Goal: Task Accomplishment & Management: Manage account settings

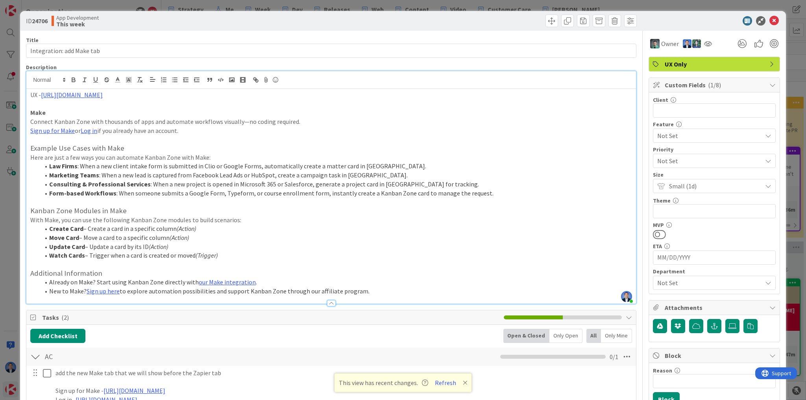
click at [332, 121] on p "Connect Kanban Zone with thousands of apps and automate workflows visually—no c…" at bounding box center [331, 121] width 602 height 9
click at [291, 117] on p "Connect Kanban Zone with thousands of apps and automate workflows visually—no c…" at bounding box center [331, 121] width 602 height 9
type button "+1"
type button "-1"
type button "bullet"
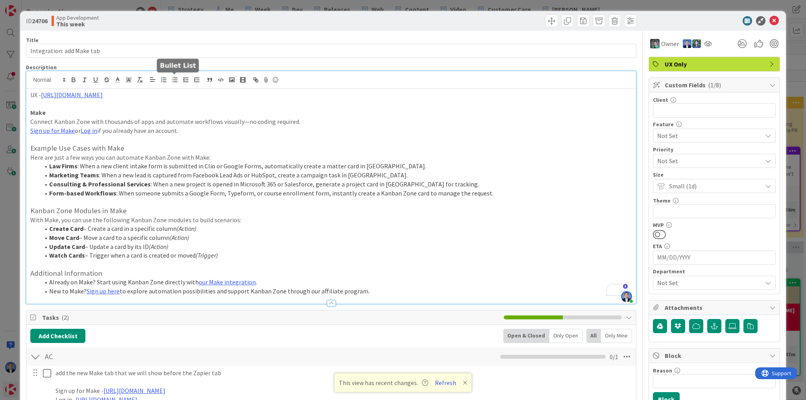
type button "ordered"
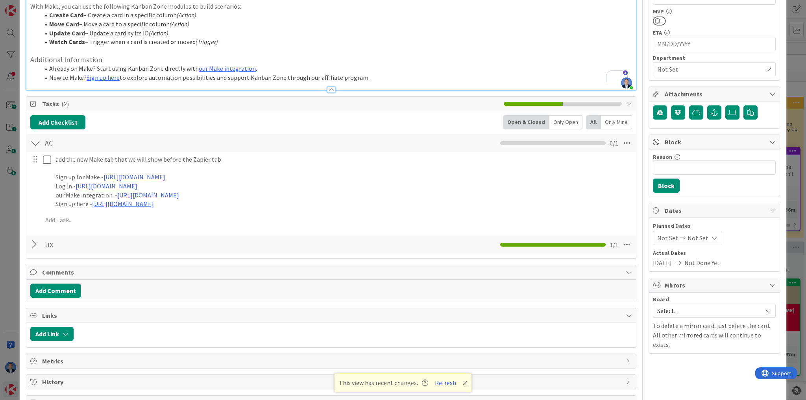
scroll to position [239, 0]
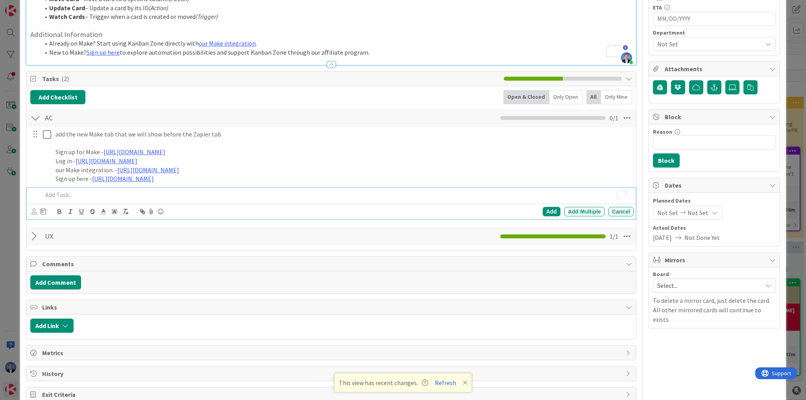
click at [76, 191] on p "To enrich screen reader interactions, please activate Accessibility in Grammarl…" at bounding box center [336, 194] width 588 height 9
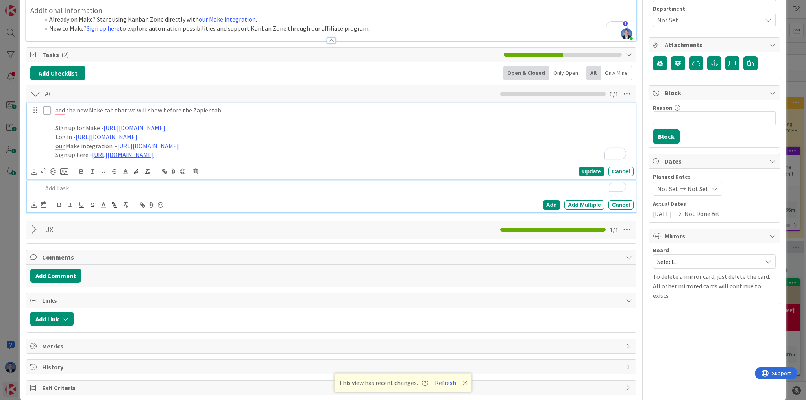
scroll to position [0, 0]
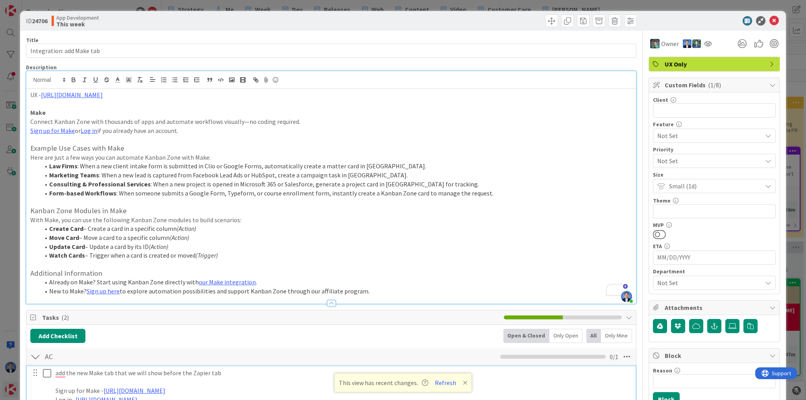
click at [337, 151] on h3 "Example Use Cases with Make" at bounding box center [331, 148] width 602 height 9
click at [337, 147] on h3 "Example Use Cases with Make" at bounding box center [331, 148] width 602 height 9
click at [349, 139] on p "To enrich screen reader interactions, please activate Accessibility in Grammarl…" at bounding box center [331, 139] width 602 height 9
drag, startPoint x: 771, startPoint y: 20, endPoint x: 606, endPoint y: 72, distance: 172.8
click at [771, 20] on icon at bounding box center [773, 20] width 9 height 9
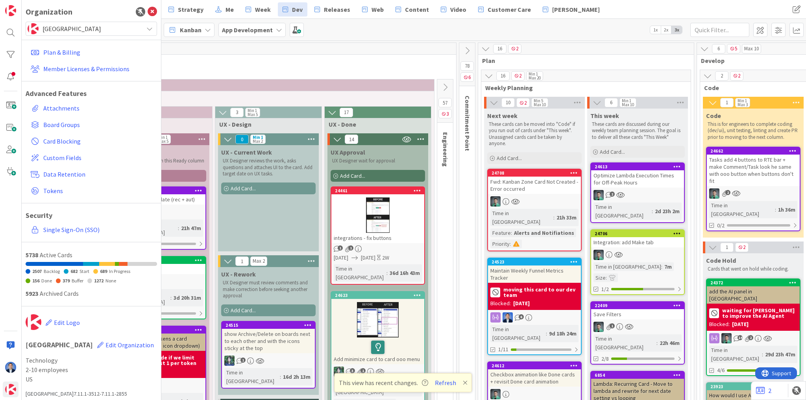
click at [632, 179] on div "Optimize Lambda Execution Times for Off-Peak Hours" at bounding box center [637, 178] width 93 height 17
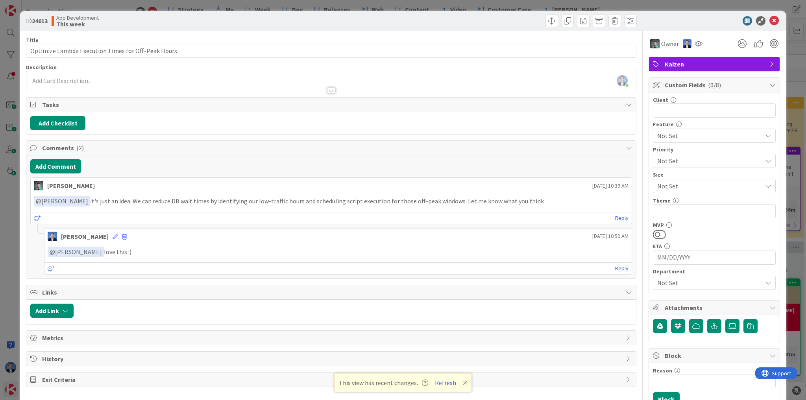
click at [135, 77] on div "Dimitri Ponomareff just joined" at bounding box center [331, 81] width 610 height 20
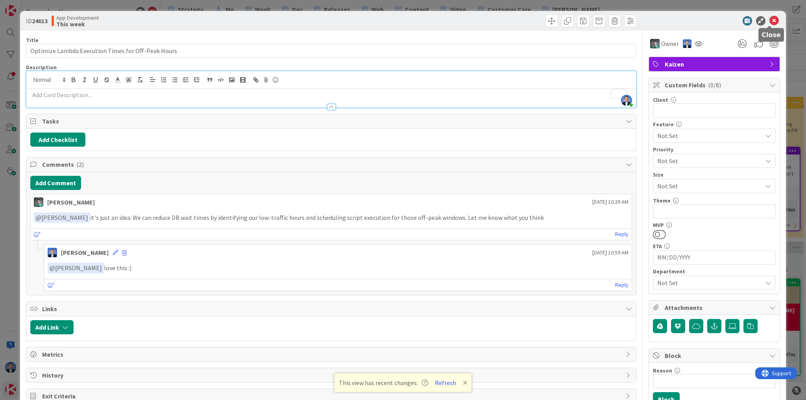
click at [769, 19] on icon at bounding box center [773, 20] width 9 height 9
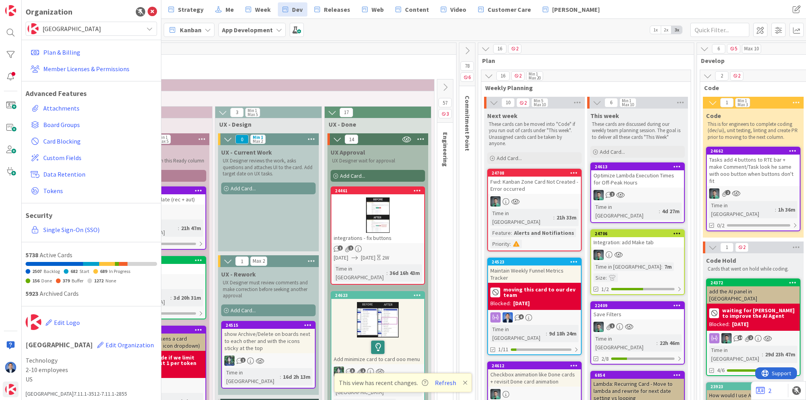
click at [747, 171] on div "Tasks add 4 buttons to RTE bar + make Comment/Task look he same with ooo button…" at bounding box center [753, 170] width 93 height 31
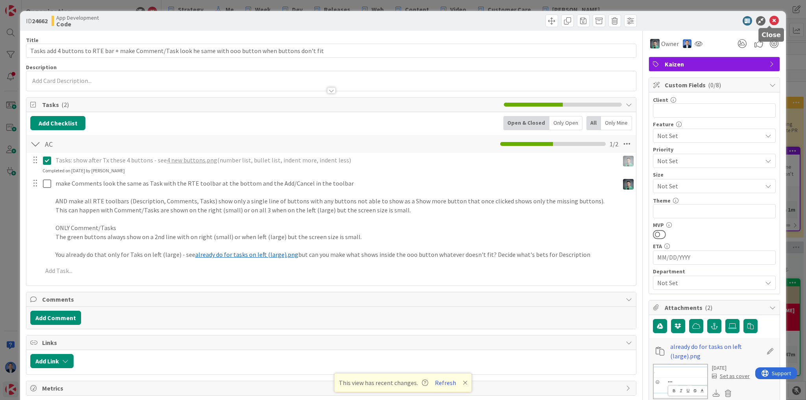
click at [771, 21] on icon at bounding box center [773, 20] width 9 height 9
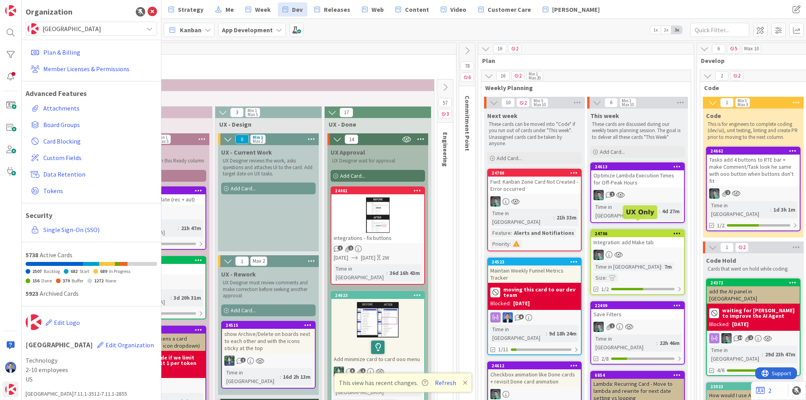
click at [641, 231] on div "24706" at bounding box center [639, 234] width 89 height 6
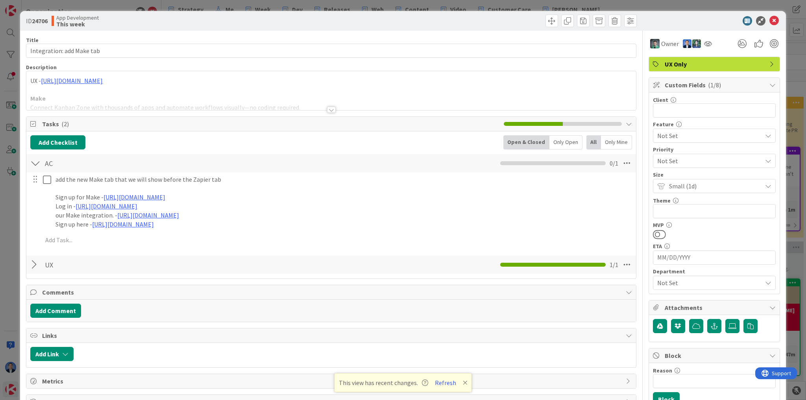
click at [384, 87] on p at bounding box center [331, 89] width 602 height 9
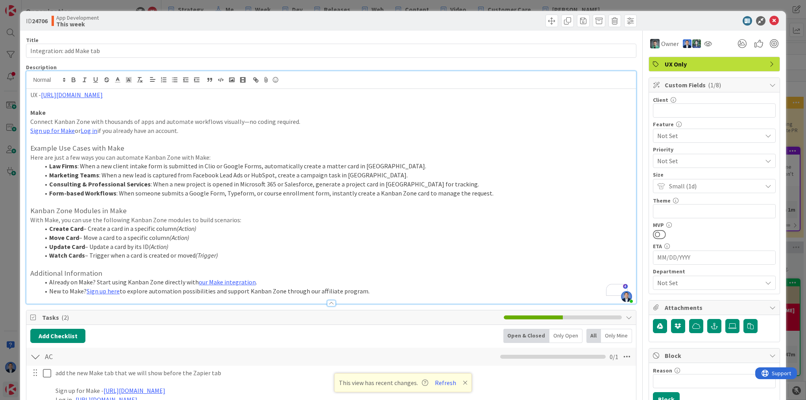
click at [357, 154] on p "Here are just a few ways you can automate Kanban Zone with Make:" at bounding box center [331, 157] width 602 height 9
click at [769, 20] on icon at bounding box center [773, 20] width 9 height 9
click at [769, 20] on div "Kanban App Development 1x 2x 3x" at bounding box center [483, 30] width 645 height 22
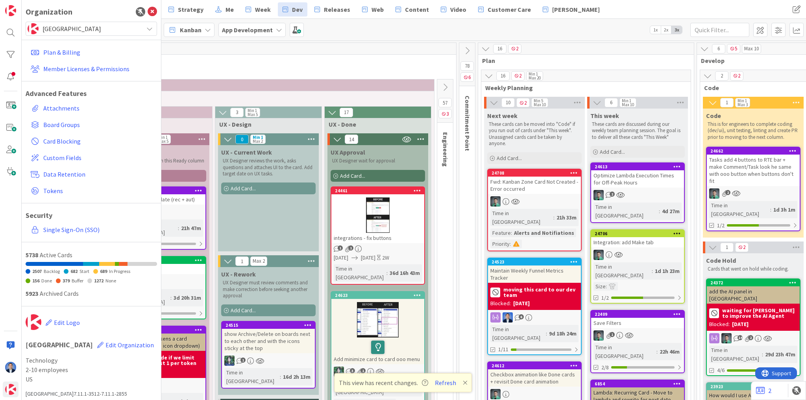
click at [665, 28] on span "2x" at bounding box center [666, 30] width 11 height 8
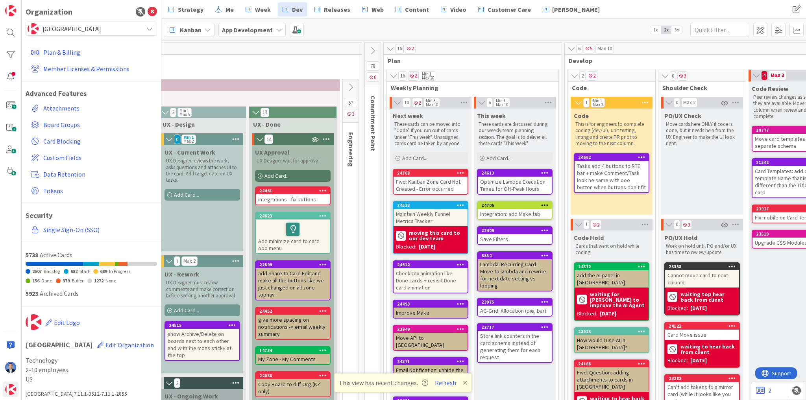
click at [656, 30] on span "1x" at bounding box center [655, 30] width 11 height 8
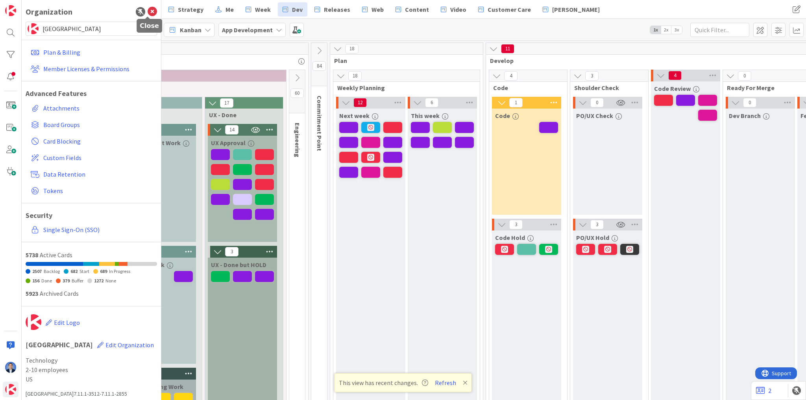
click at [149, 9] on icon at bounding box center [152, 11] width 9 height 9
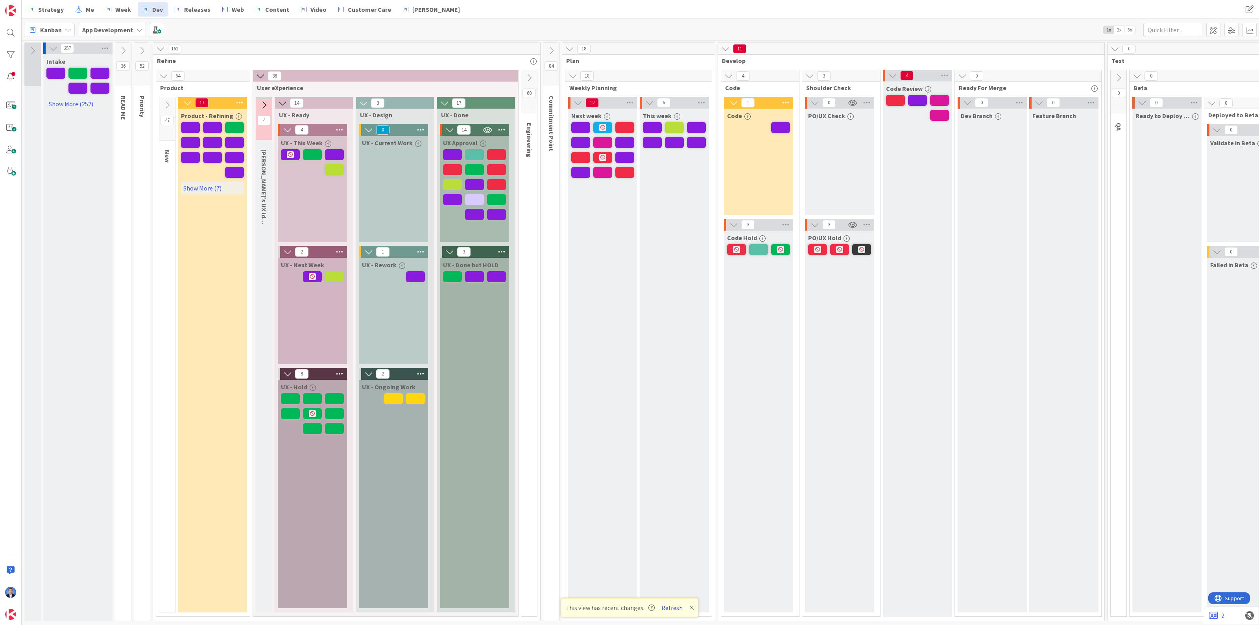
click at [662, 400] on button "Refresh" at bounding box center [672, 607] width 27 height 10
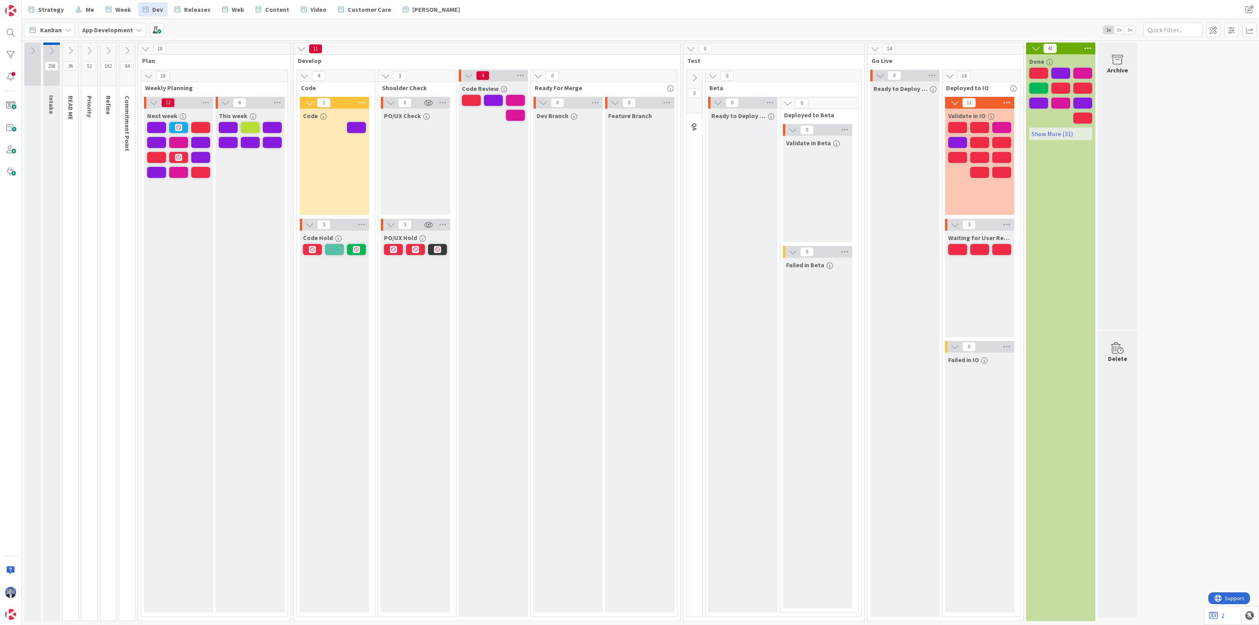
click at [1133, 28] on span "3x" at bounding box center [1130, 30] width 11 height 8
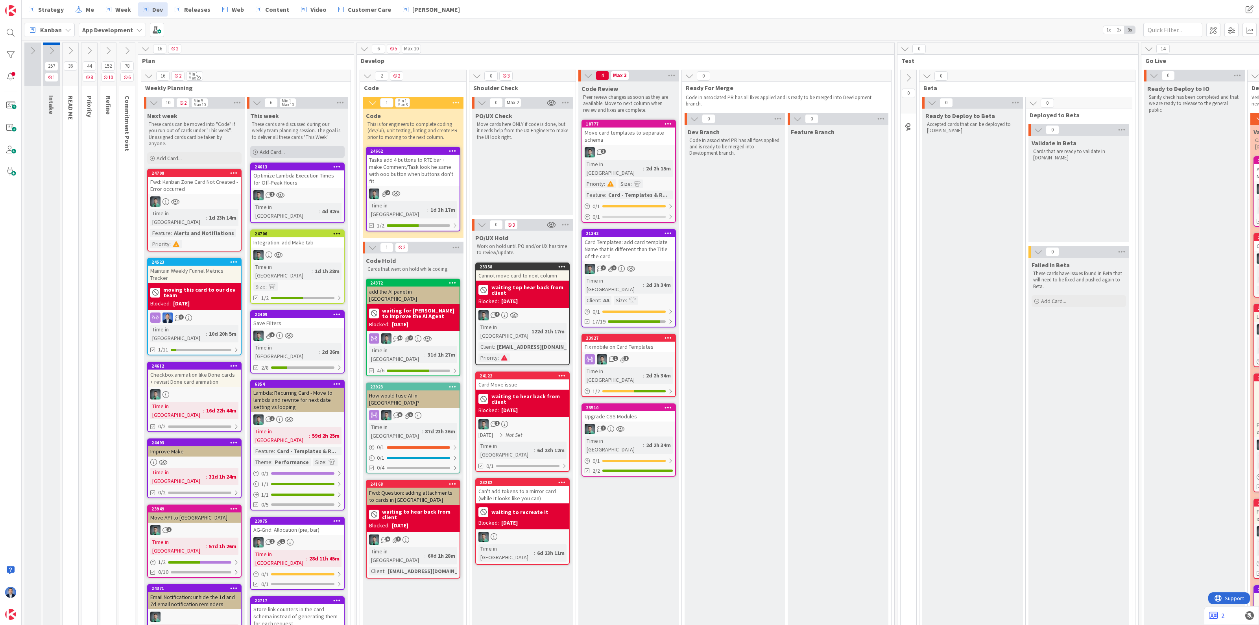
click at [286, 152] on div "Add Card..." at bounding box center [297, 152] width 94 height 12
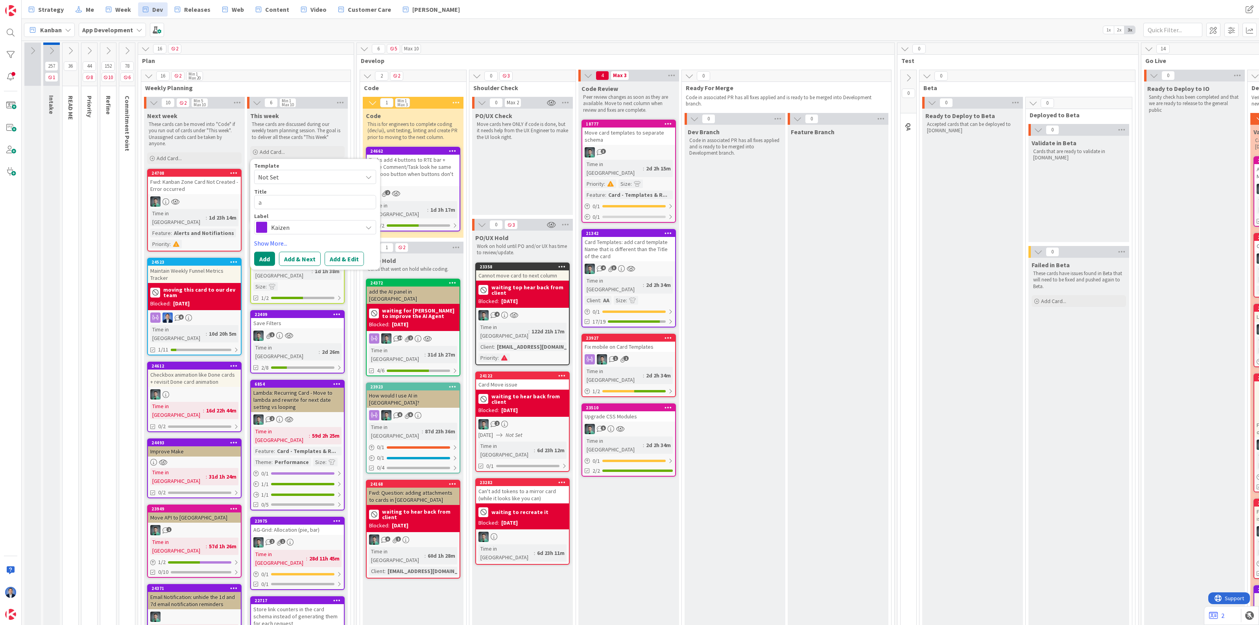
type textarea "as"
type textarea "x"
type textarea "asa"
type textarea "x"
type textarea "asass"
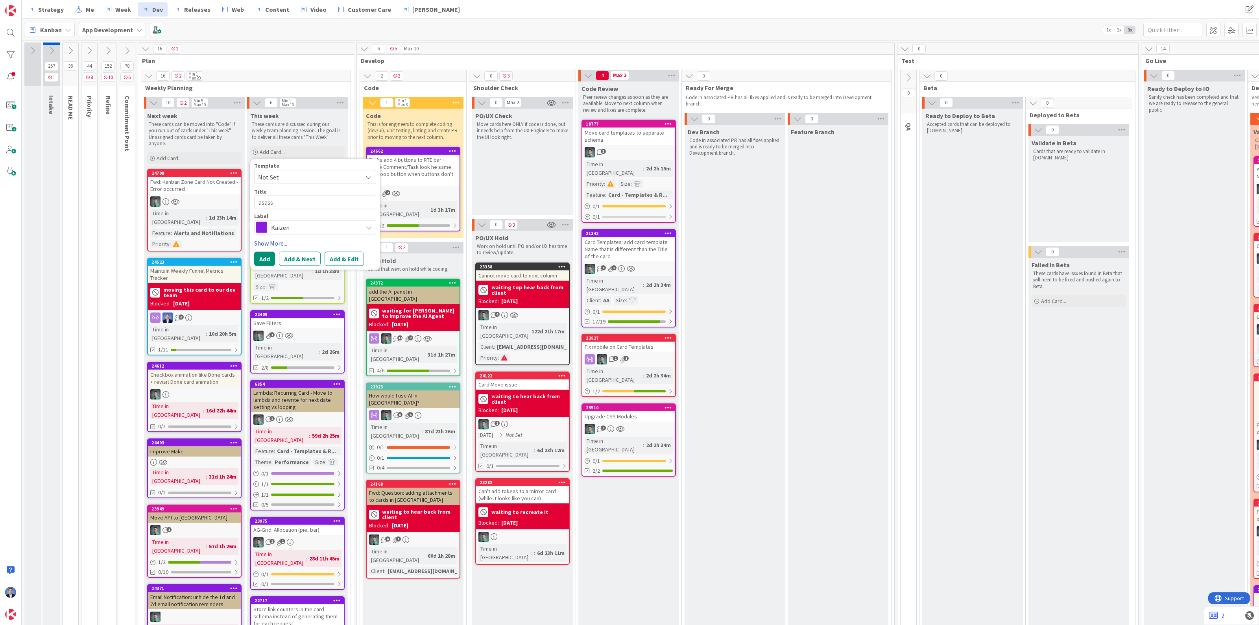
type textarea "x"
type textarea "asassaasd"
type textarea "x"
type textarea "asassaasdd"
click at [338, 258] on button "Add & Edit" at bounding box center [344, 259] width 39 height 14
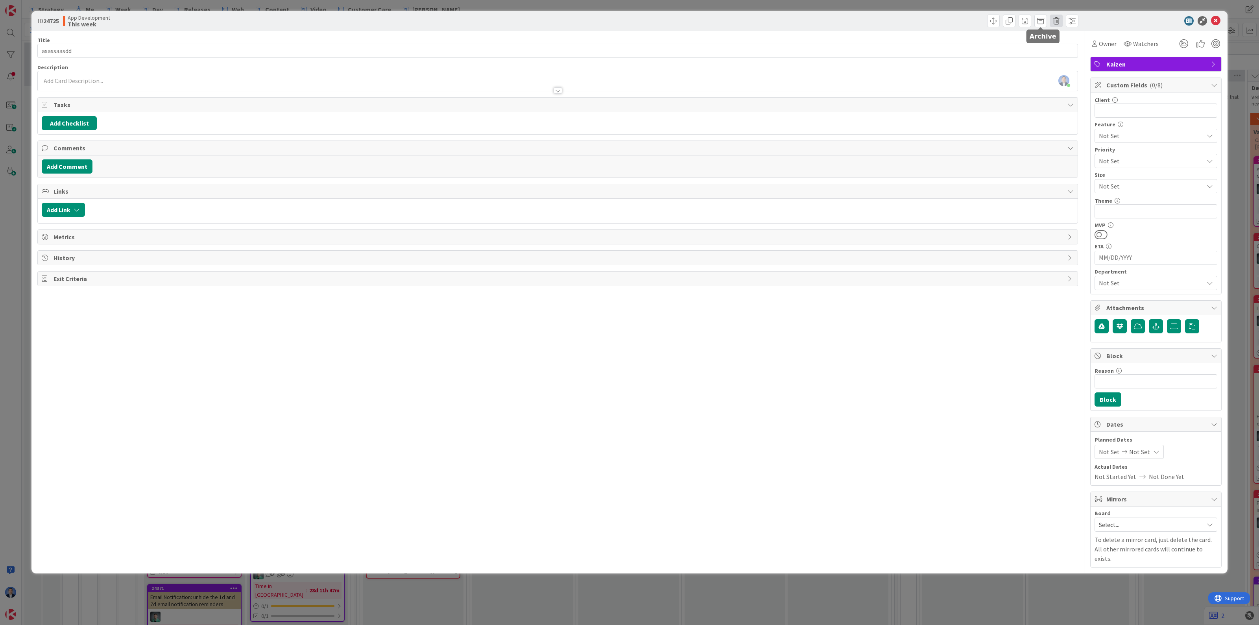
click at [1055, 22] on span at bounding box center [1056, 21] width 13 height 13
click at [1061, 57] on button "Delete" at bounding box center [1069, 58] width 30 height 14
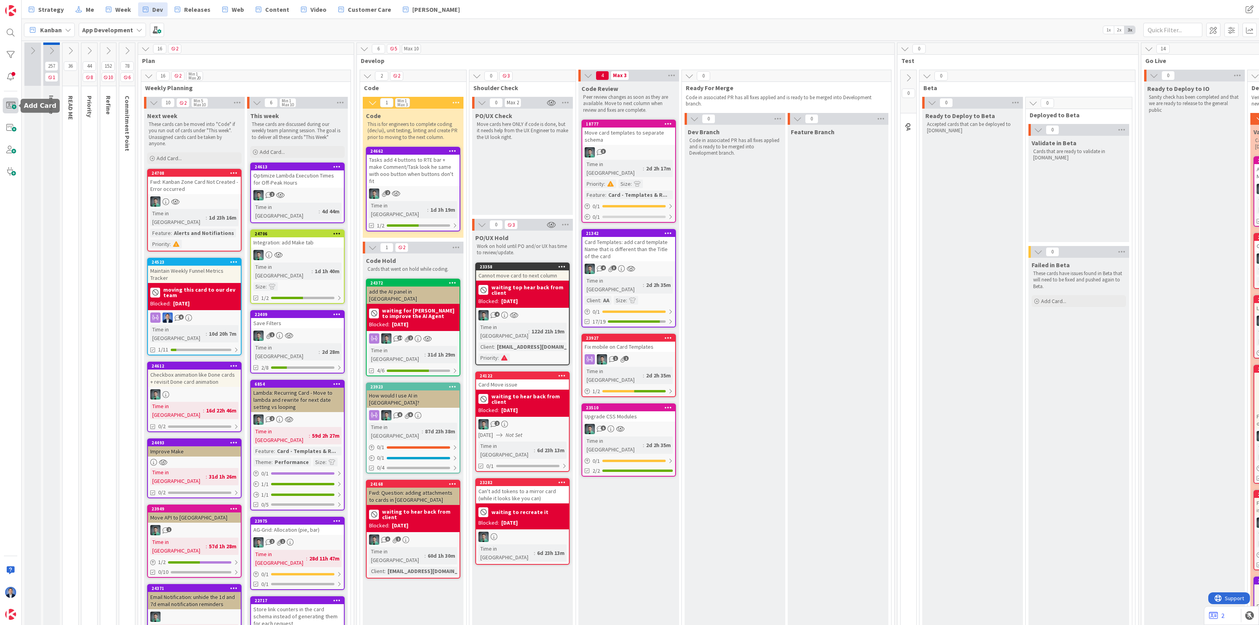
click at [12, 109] on span at bounding box center [11, 106] width 16 height 16
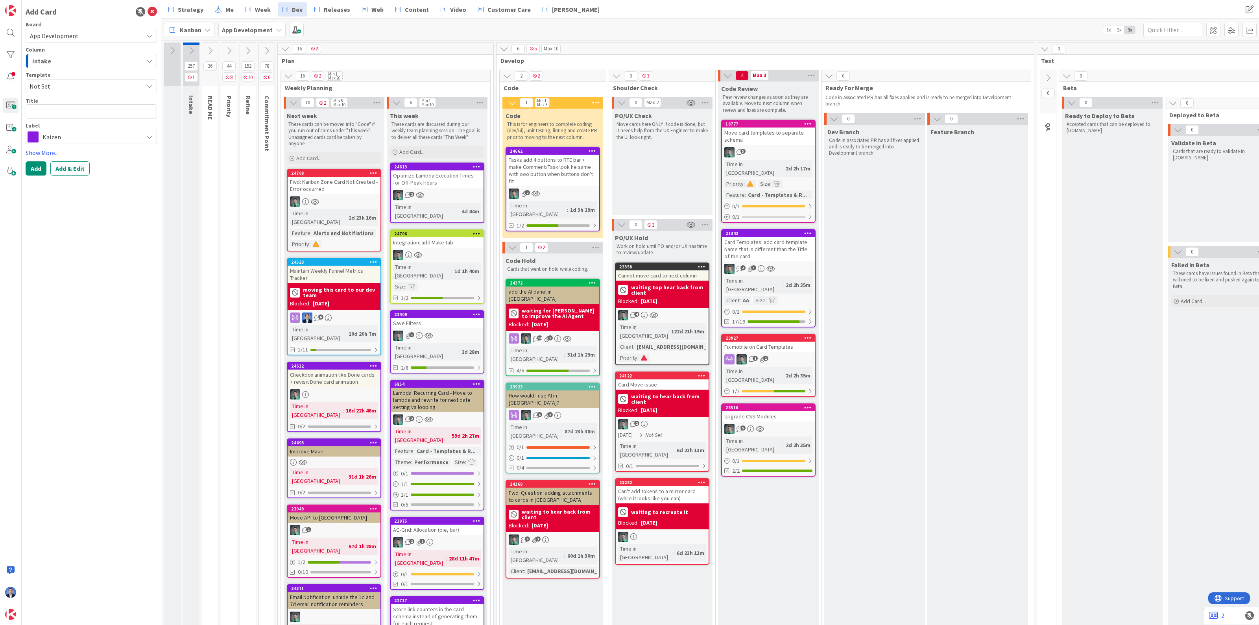
click at [83, 85] on span "Not Set" at bounding box center [84, 86] width 108 height 10
click at [74, 226] on span "template name" at bounding box center [94, 225] width 114 height 10
type textarea "x"
type textarea "template name"
click at [35, 168] on button "Add" at bounding box center [36, 168] width 21 height 14
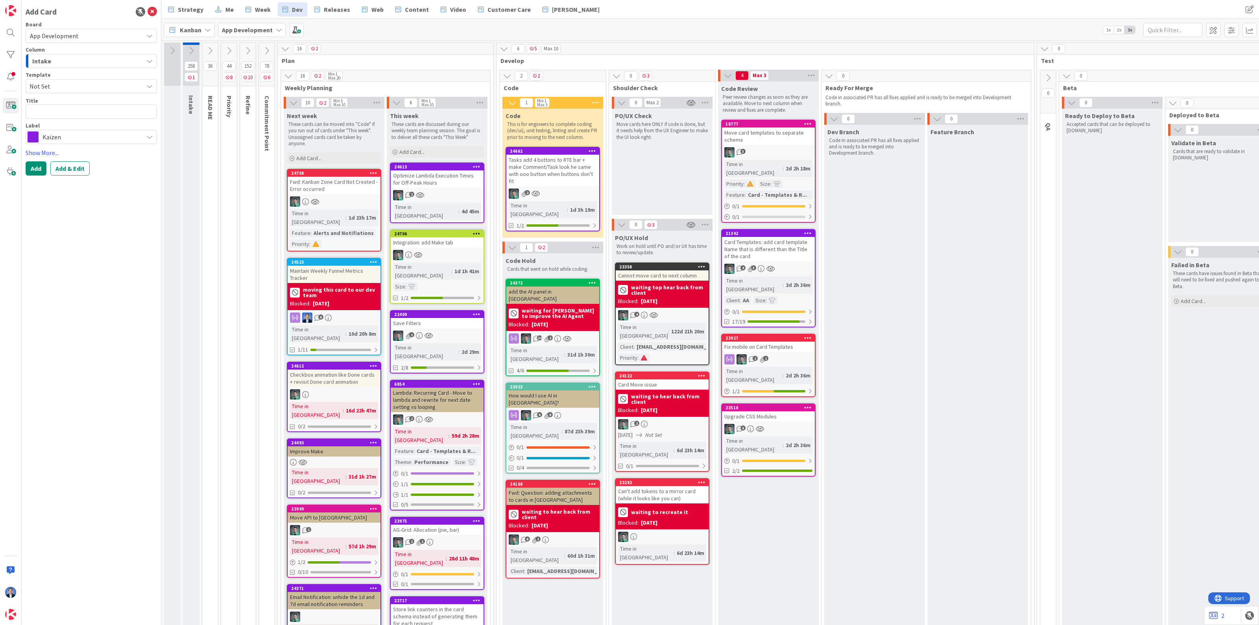
click at [196, 48] on button at bounding box center [191, 51] width 17 height 12
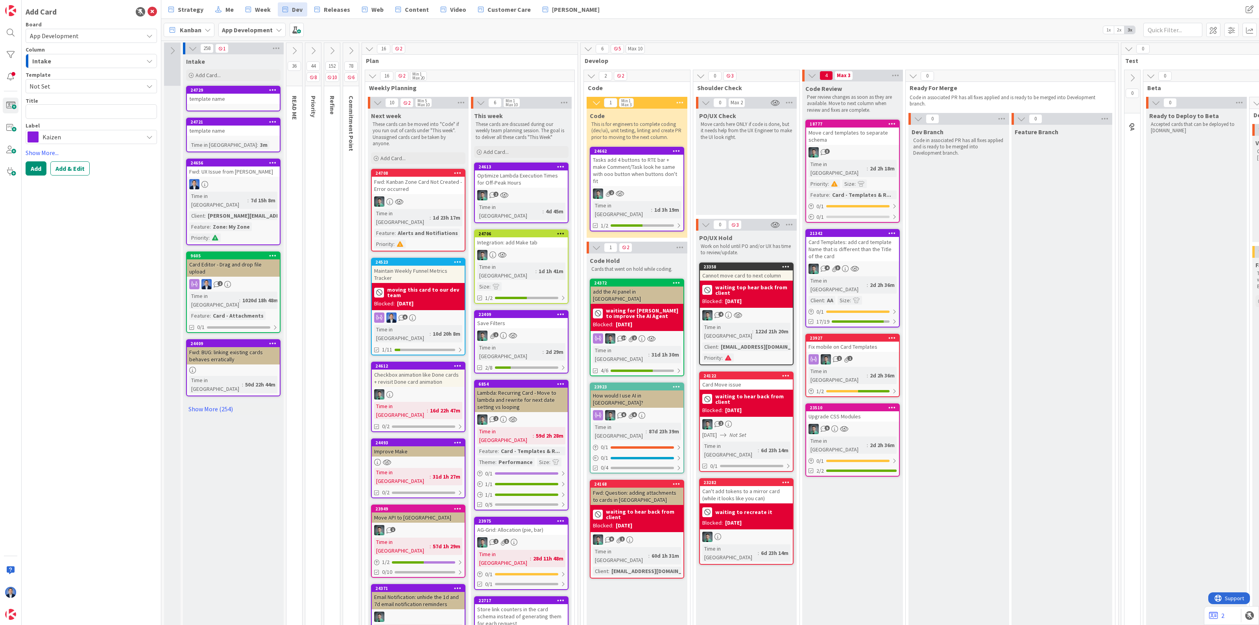
click at [73, 81] on span "Not Set" at bounding box center [84, 86] width 108 height 10
click at [69, 224] on span "template name" at bounding box center [94, 225] width 114 height 10
type textarea "x"
type textarea "template name"
click at [72, 168] on button "Add & Edit" at bounding box center [69, 168] width 39 height 14
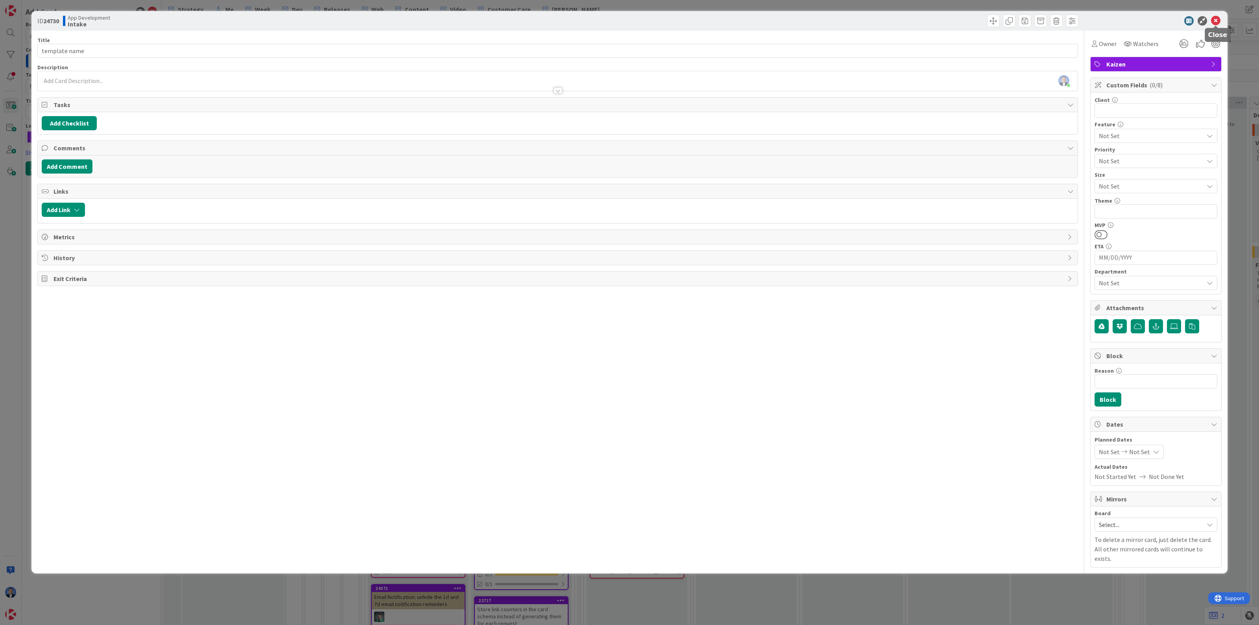
click at [1217, 20] on icon at bounding box center [1215, 20] width 9 height 9
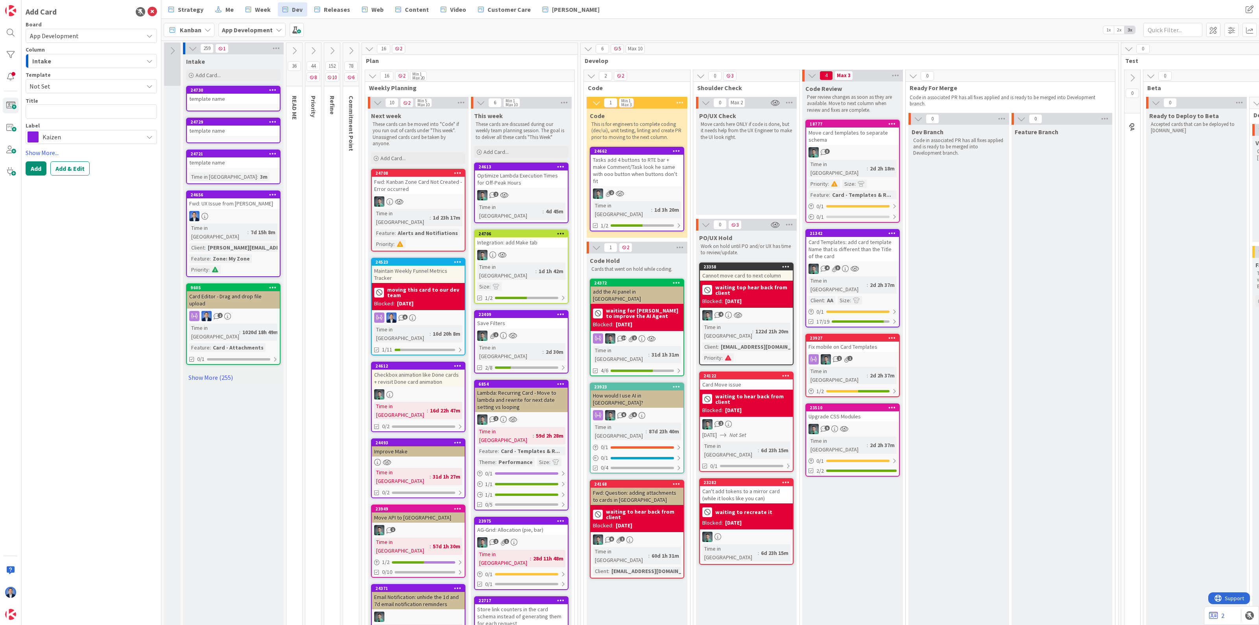
click at [273, 92] on icon at bounding box center [272, 90] width 7 height 6
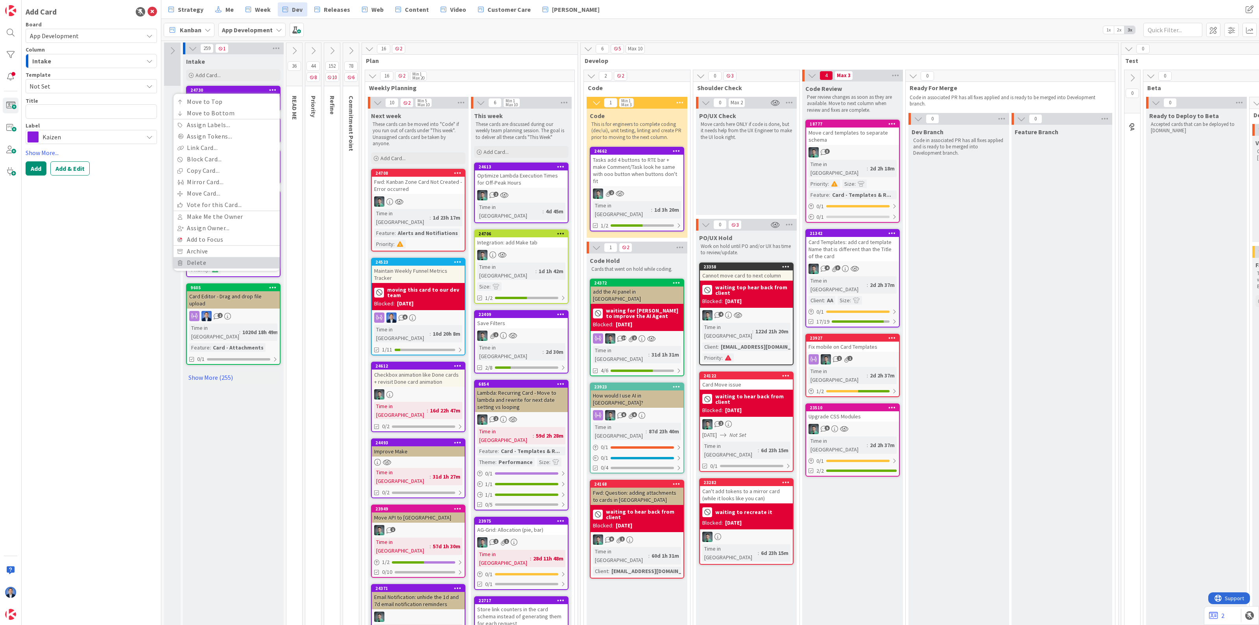
drag, startPoint x: 216, startPoint y: 262, endPoint x: 221, endPoint y: 241, distance: 21.8
click at [216, 262] on link "Delete" at bounding box center [227, 262] width 106 height 11
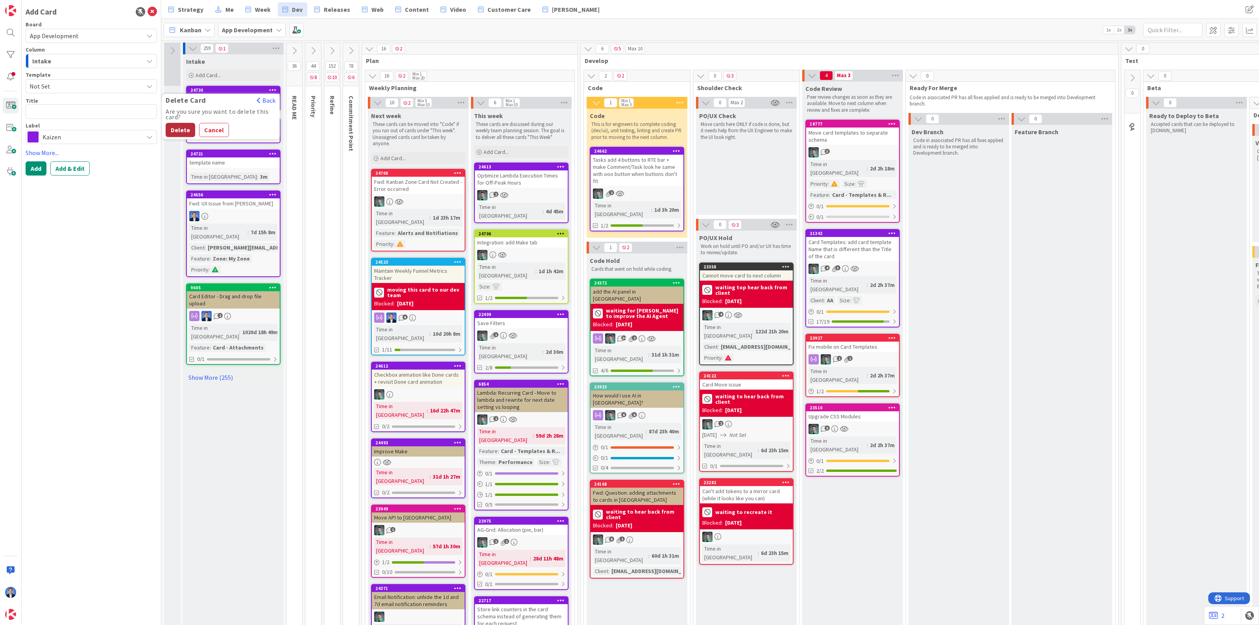
click at [182, 130] on button "Delete" at bounding box center [181, 130] width 30 height 14
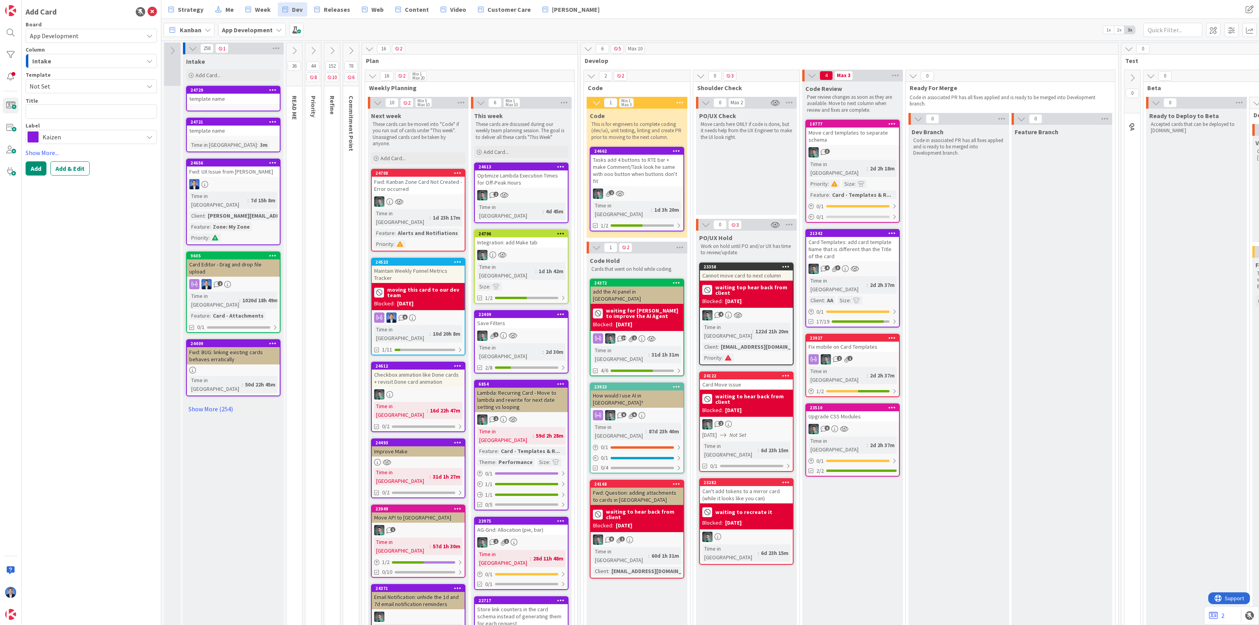
click at [270, 87] on icon at bounding box center [272, 90] width 7 height 6
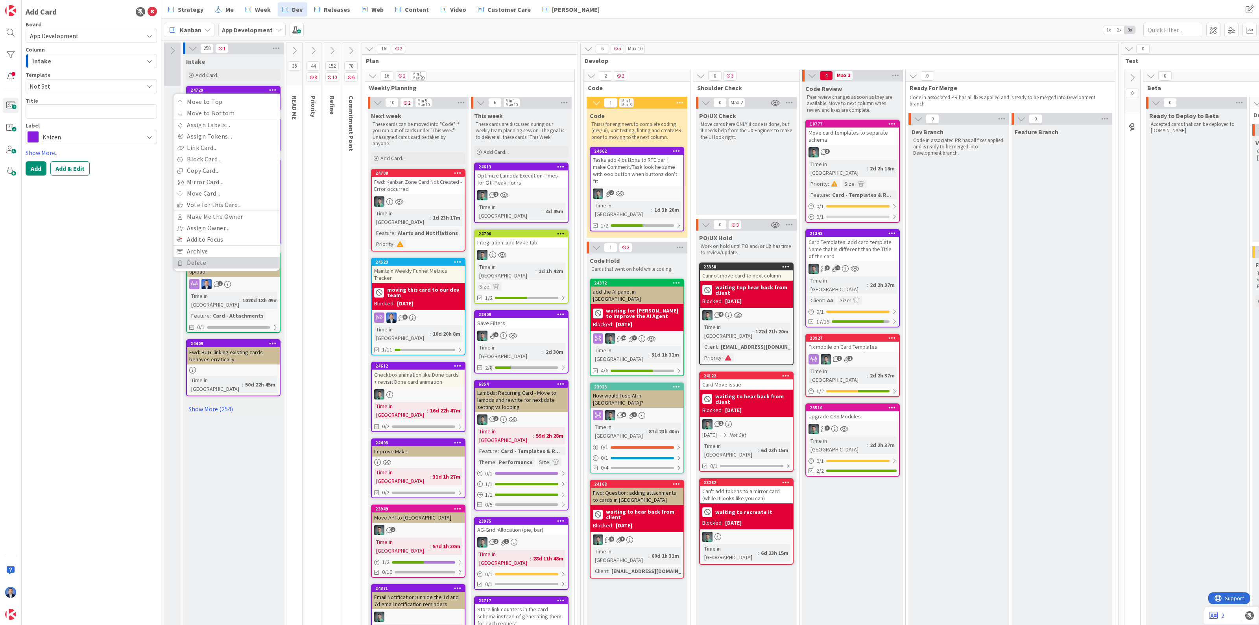
click at [188, 262] on link "Delete" at bounding box center [227, 262] width 106 height 11
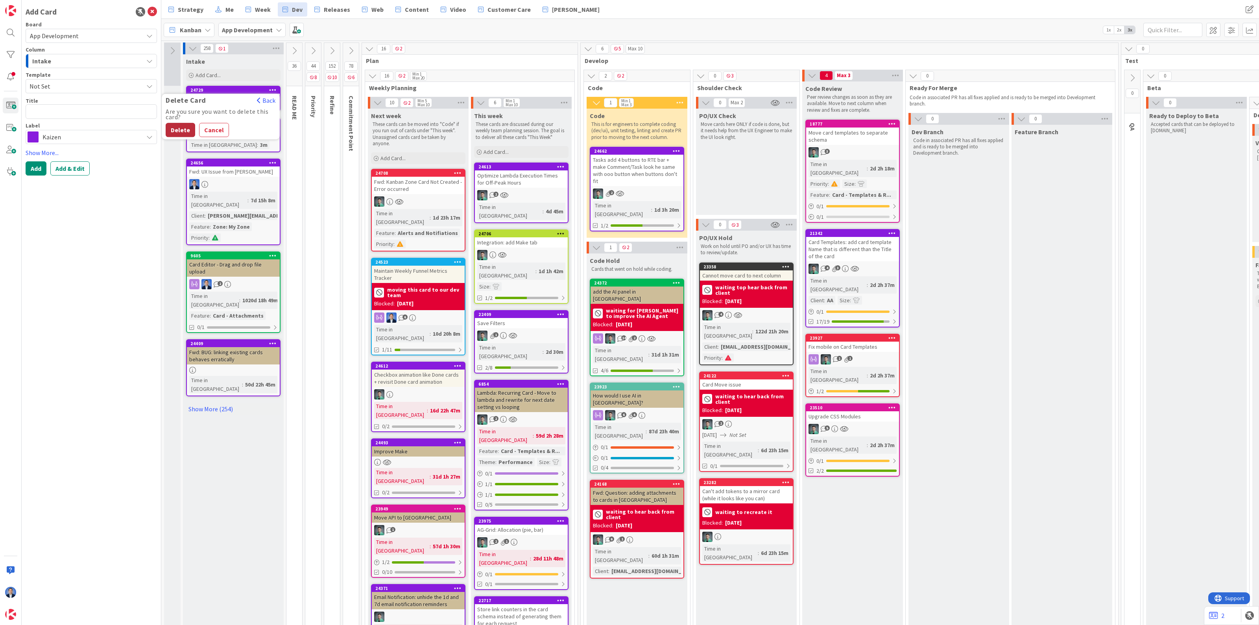
click at [188, 128] on button "Delete" at bounding box center [181, 130] width 30 height 14
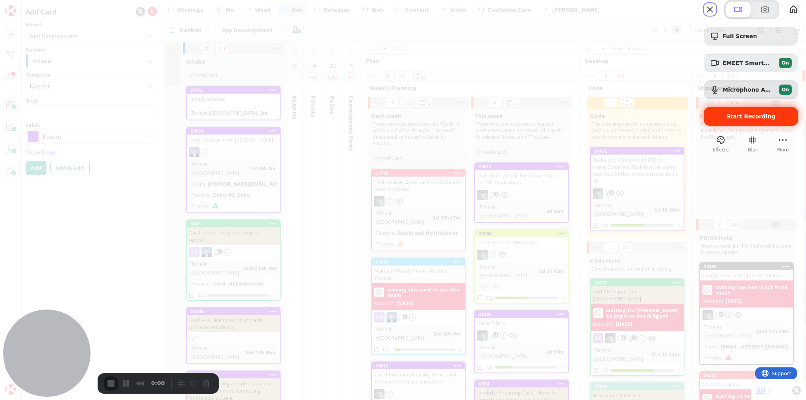
click at [735, 126] on div "Start Recording" at bounding box center [751, 116] width 94 height 19
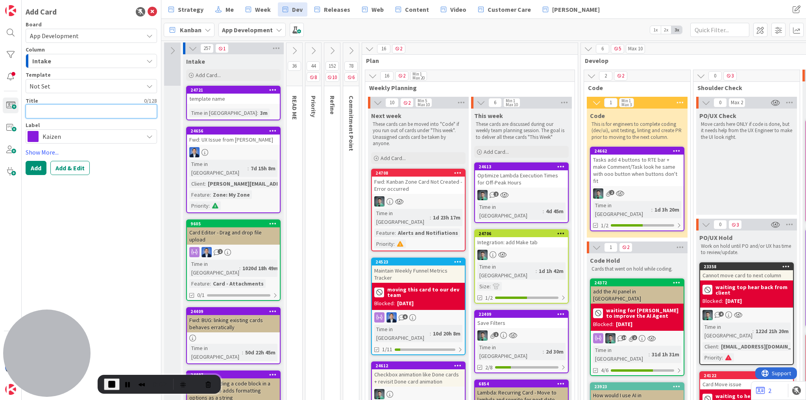
click at [49, 111] on textarea at bounding box center [91, 111] width 131 height 14
click at [75, 80] on span "Not Set" at bounding box center [91, 86] width 131 height 14
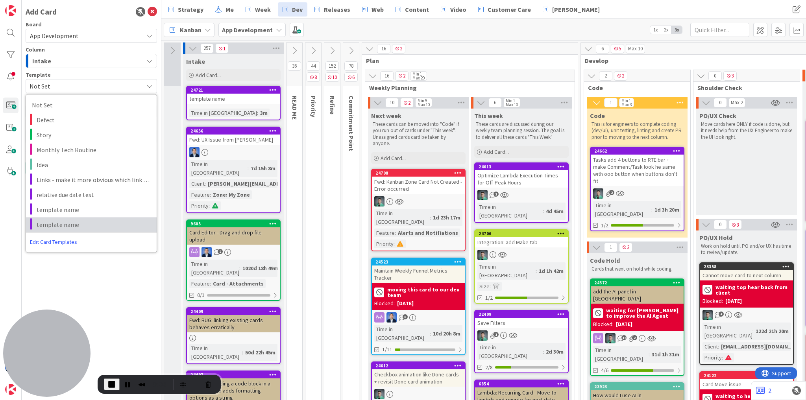
click at [85, 220] on span "template name" at bounding box center [94, 225] width 114 height 10
type textarea "x"
type textarea "template name"
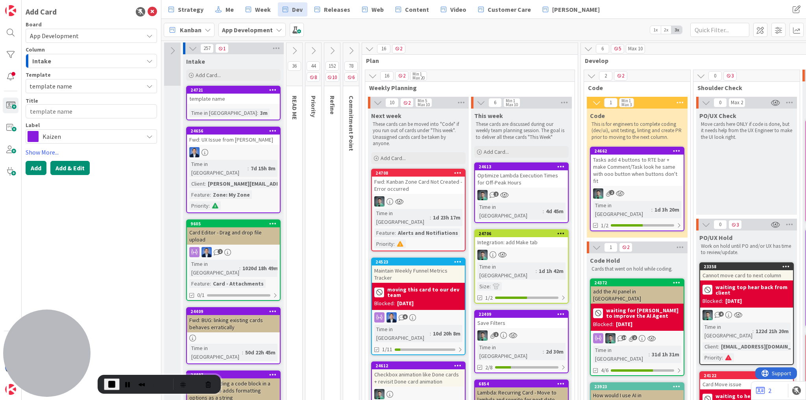
click at [72, 170] on button "Add & Edit" at bounding box center [69, 168] width 39 height 14
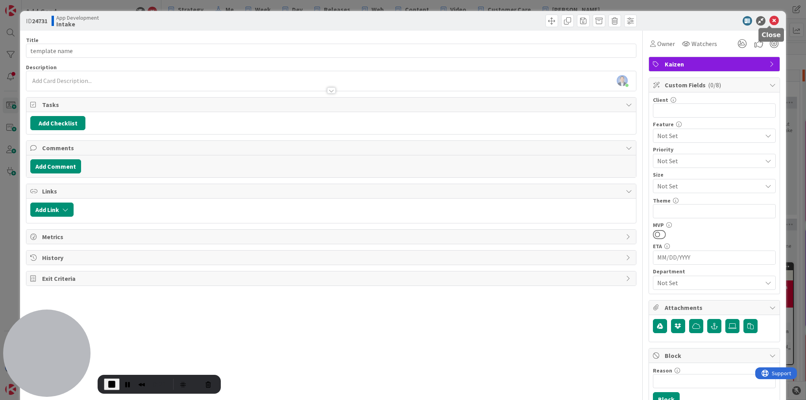
click at [771, 20] on icon at bounding box center [773, 20] width 9 height 9
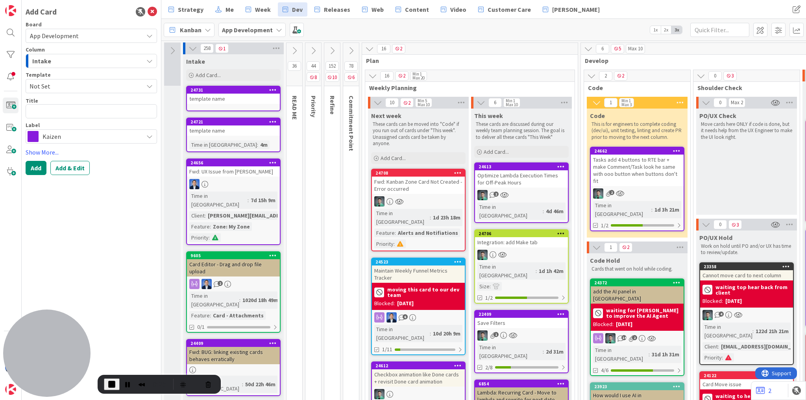
click at [91, 86] on span "Not Set" at bounding box center [84, 86] width 108 height 10
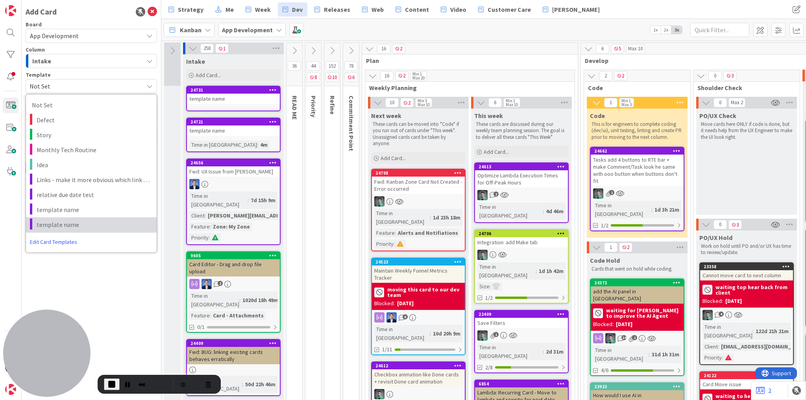
click at [98, 222] on span "template name" at bounding box center [94, 225] width 114 height 10
type textarea "x"
type textarea "template name"
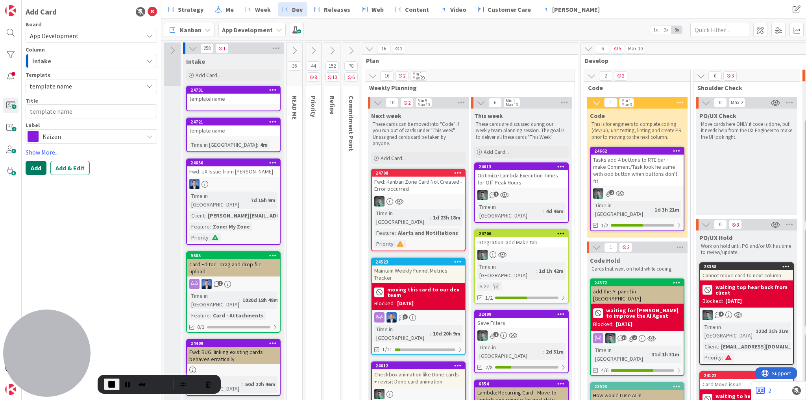
click at [34, 167] on button "Add" at bounding box center [36, 168] width 21 height 14
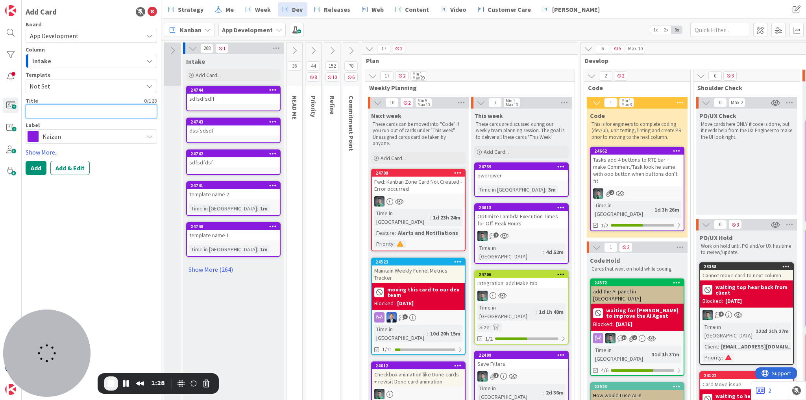
click at [44, 109] on textarea at bounding box center [91, 111] width 131 height 14
type textarea "s"
type textarea "x"
type textarea "sdf"
type textarea "x"
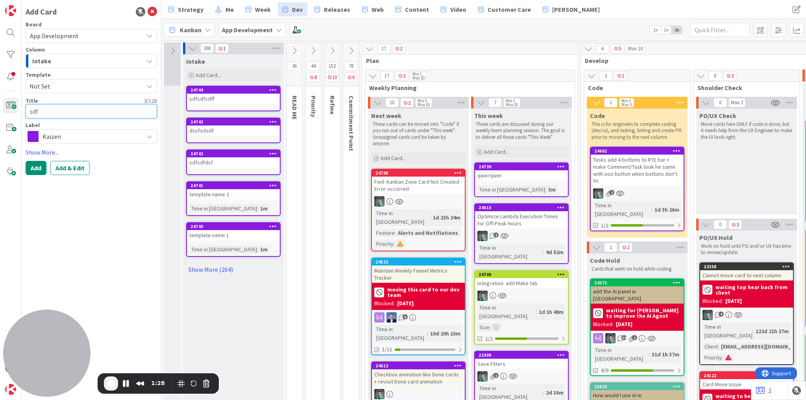
type textarea "sdfs"
type textarea "x"
type textarea "sdfsds"
type textarea "x"
type textarea "sdfsdsdfs"
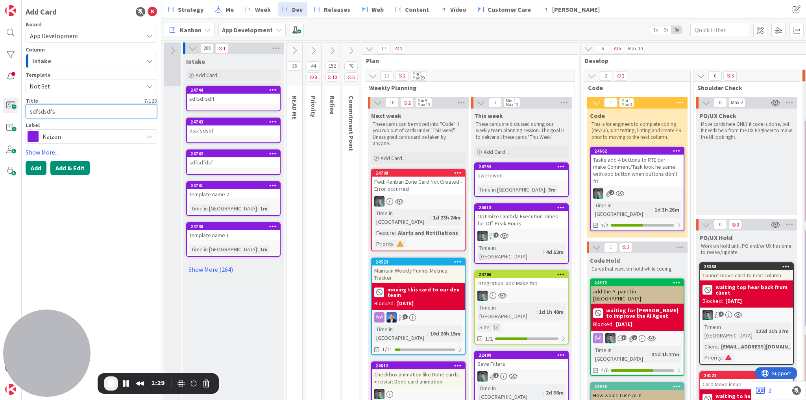
type textarea "x"
type textarea "sdfsdsdfsd"
click at [75, 169] on button "Add & Edit" at bounding box center [69, 168] width 39 height 14
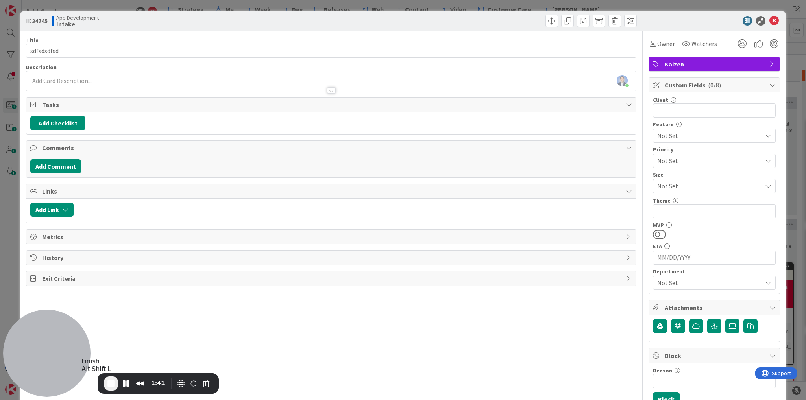
click at [112, 382] on span "End Recording" at bounding box center [110, 383] width 9 height 9
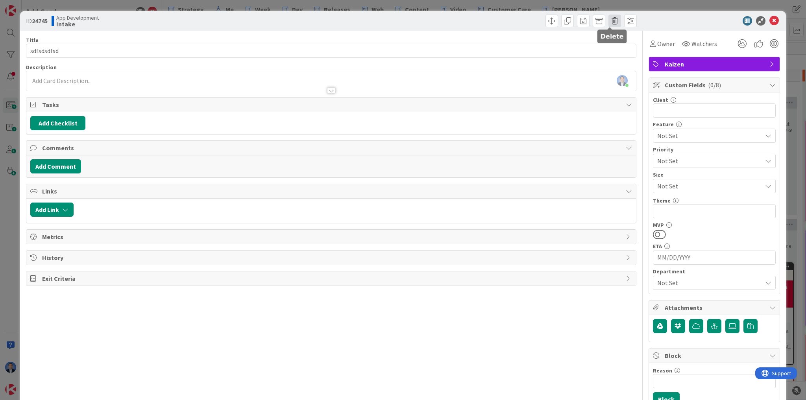
click at [611, 22] on span at bounding box center [614, 21] width 13 height 13
click at [622, 58] on button "Delete" at bounding box center [627, 58] width 30 height 14
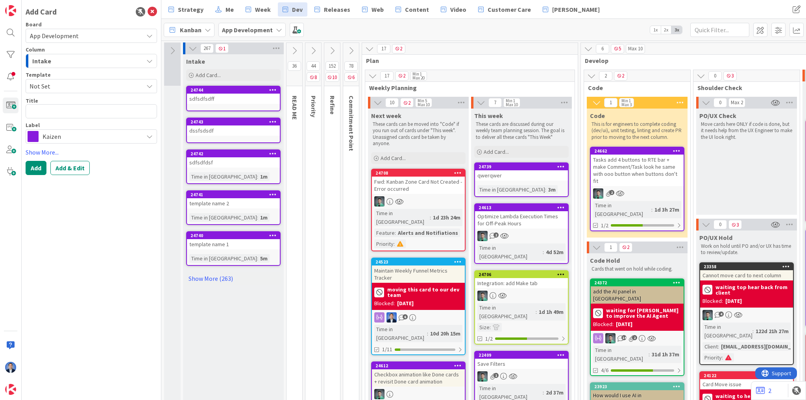
click at [202, 30] on div "Kanban" at bounding box center [189, 30] width 51 height 14
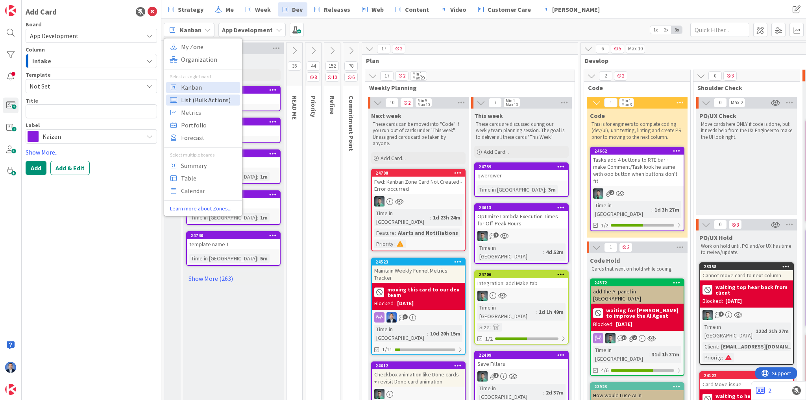
click at [205, 102] on span "List (Bulk Actions)" at bounding box center [209, 100] width 57 height 12
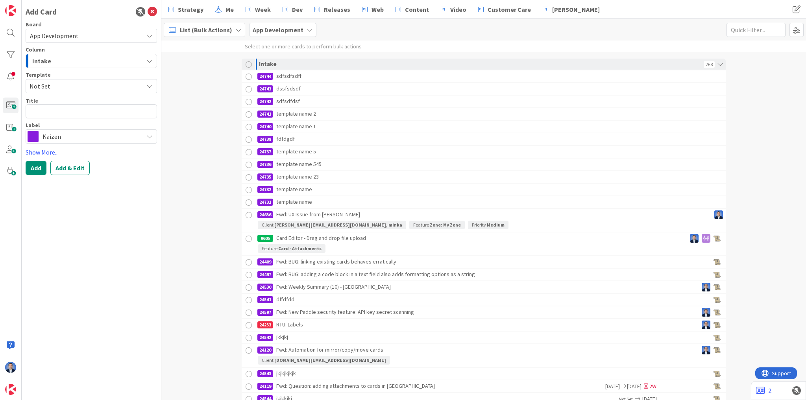
click at [245, 77] on div at bounding box center [249, 77] width 10 height 10
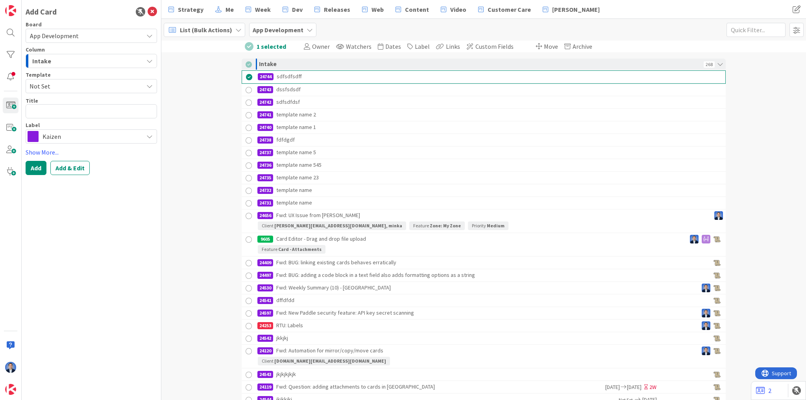
click at [247, 88] on div at bounding box center [249, 90] width 10 height 10
click at [246, 103] on div at bounding box center [249, 104] width 10 height 10
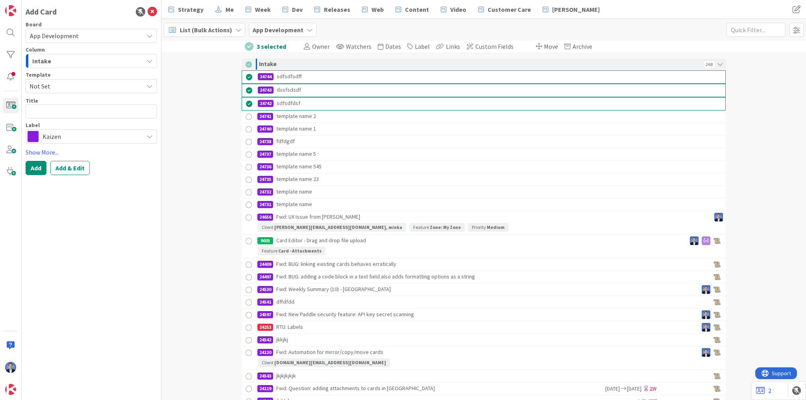
click at [244, 115] on div at bounding box center [249, 117] width 10 height 10
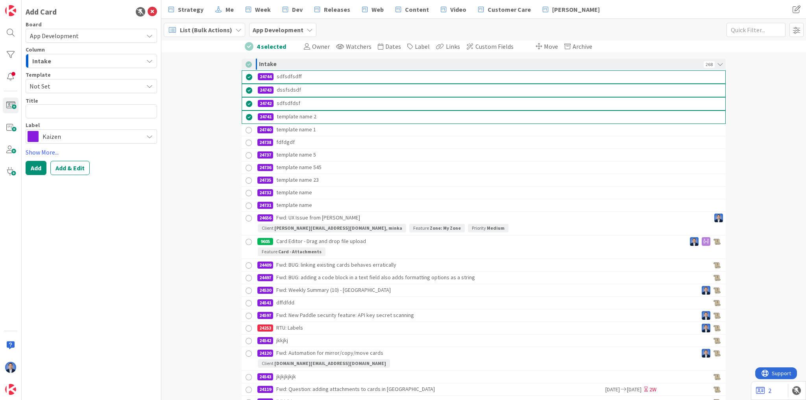
click at [246, 127] on div at bounding box center [249, 131] width 10 height 10
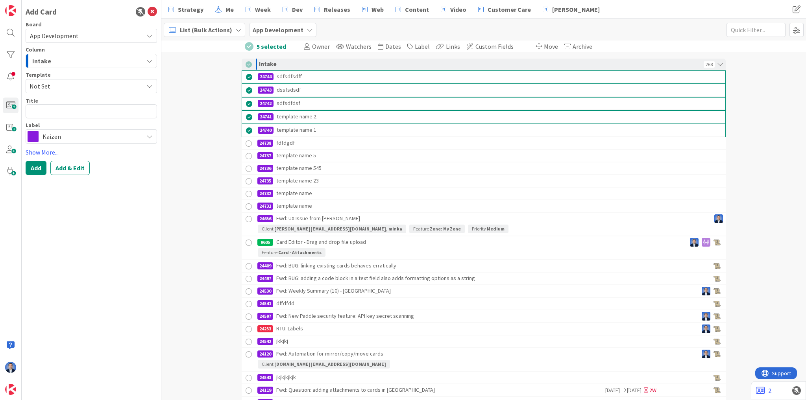
click at [246, 142] on div at bounding box center [249, 144] width 10 height 10
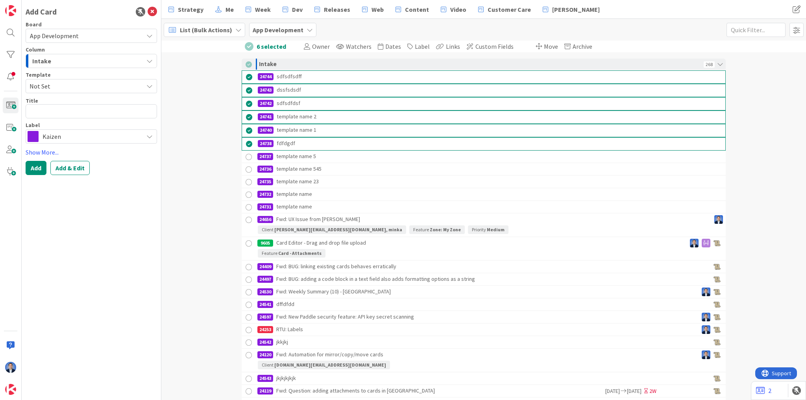
click at [248, 155] on div at bounding box center [249, 157] width 10 height 10
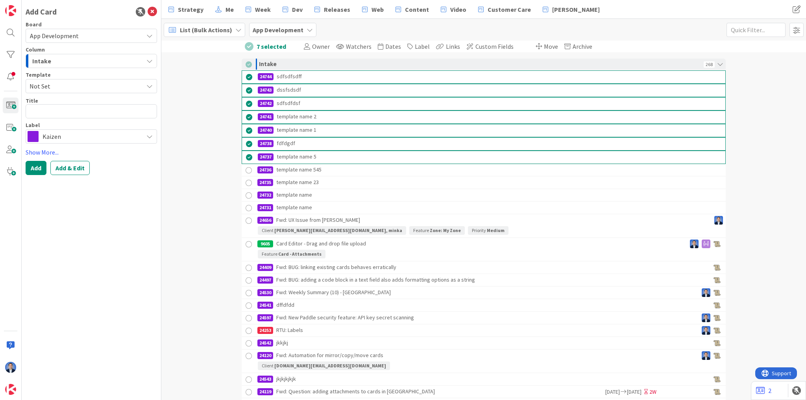
click at [247, 169] on div at bounding box center [249, 171] width 10 height 10
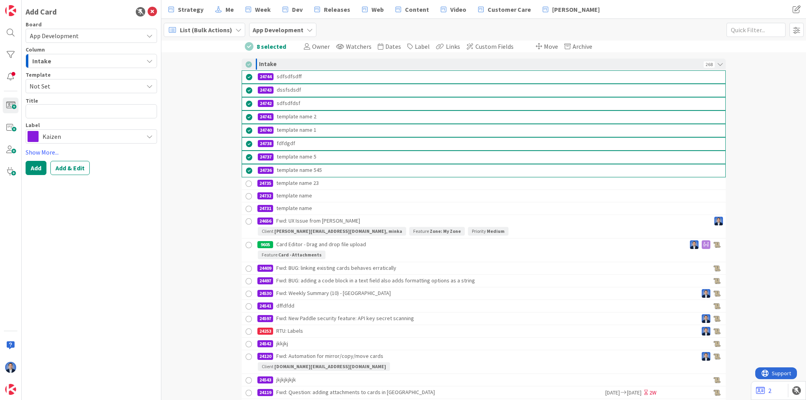
click at [248, 183] on div at bounding box center [249, 184] width 10 height 10
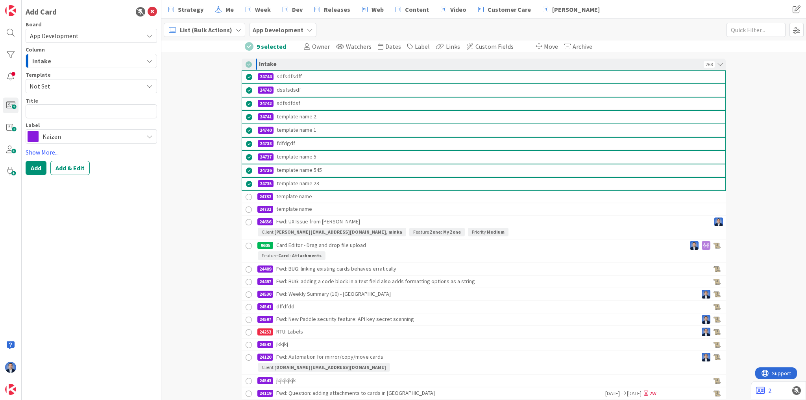
click at [247, 194] on div at bounding box center [249, 197] width 10 height 10
click at [247, 207] on div at bounding box center [249, 211] width 10 height 10
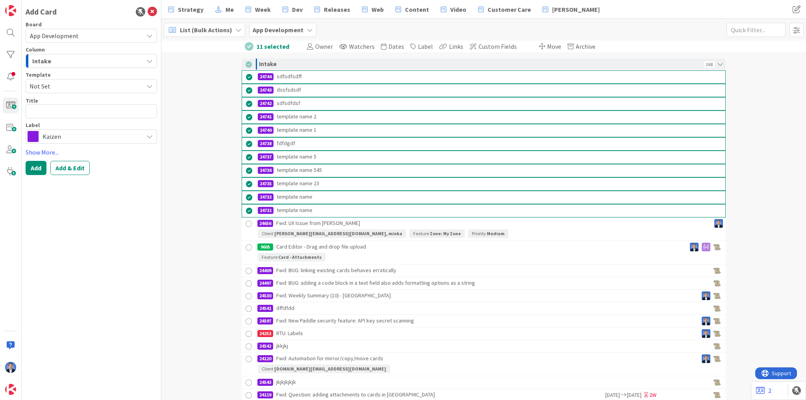
click at [209, 32] on span "List (Bulk Actions)" at bounding box center [206, 29] width 52 height 9
click at [203, 87] on span "Kanban" at bounding box center [209, 87] width 57 height 12
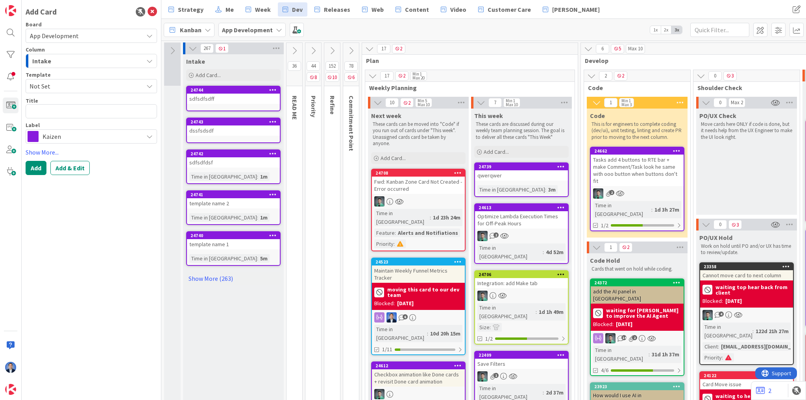
click at [273, 89] on icon at bounding box center [272, 90] width 7 height 6
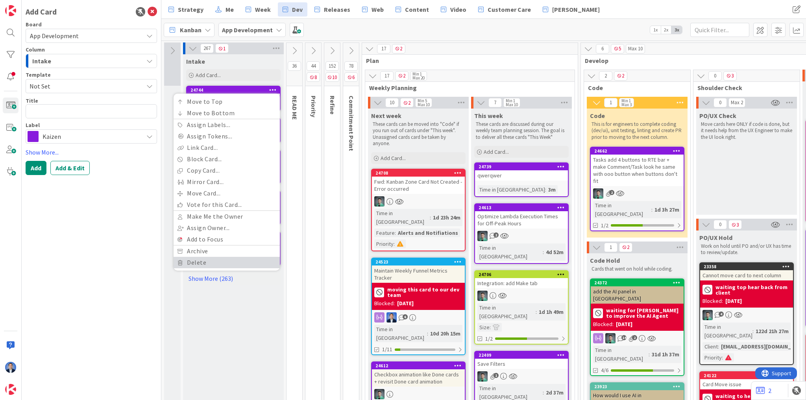
click at [230, 262] on link "Delete" at bounding box center [227, 262] width 106 height 11
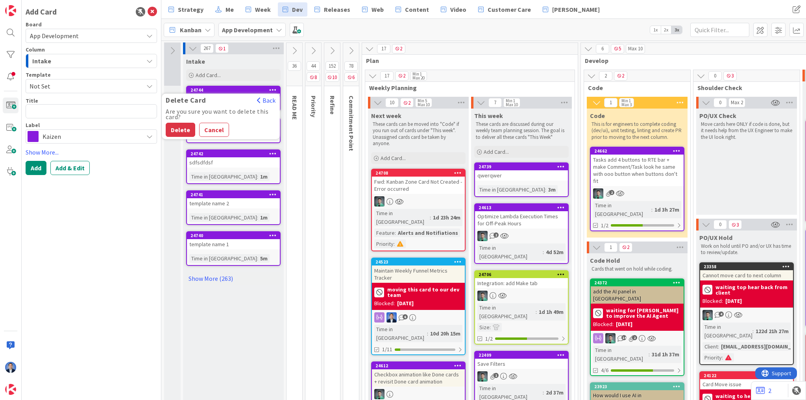
drag, startPoint x: 183, startPoint y: 132, endPoint x: 209, endPoint y: 126, distance: 26.4
click at [183, 132] on button "Delete" at bounding box center [181, 130] width 30 height 14
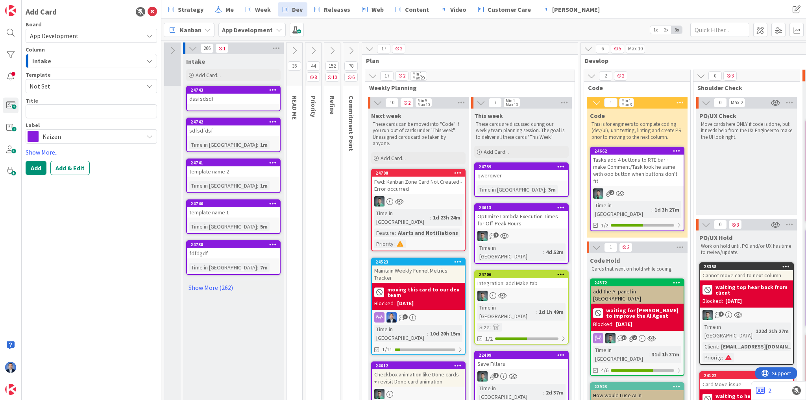
click at [273, 90] on icon at bounding box center [272, 90] width 7 height 6
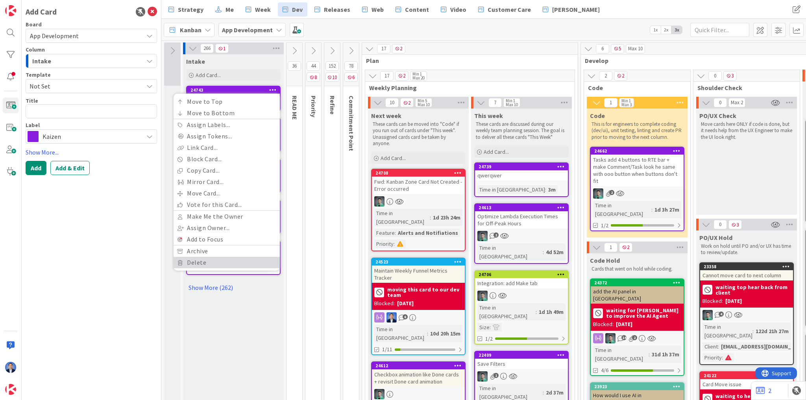
click at [226, 261] on link "Delete" at bounding box center [227, 262] width 106 height 11
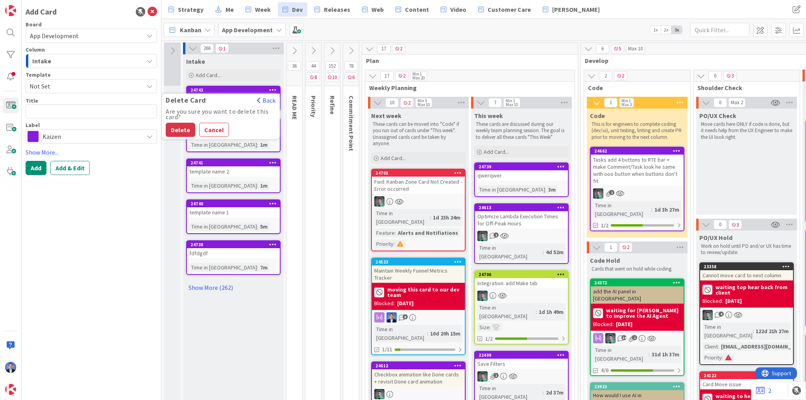
drag, startPoint x: 189, startPoint y: 127, endPoint x: 217, endPoint y: 132, distance: 28.8
click at [189, 127] on button "Delete" at bounding box center [181, 130] width 30 height 14
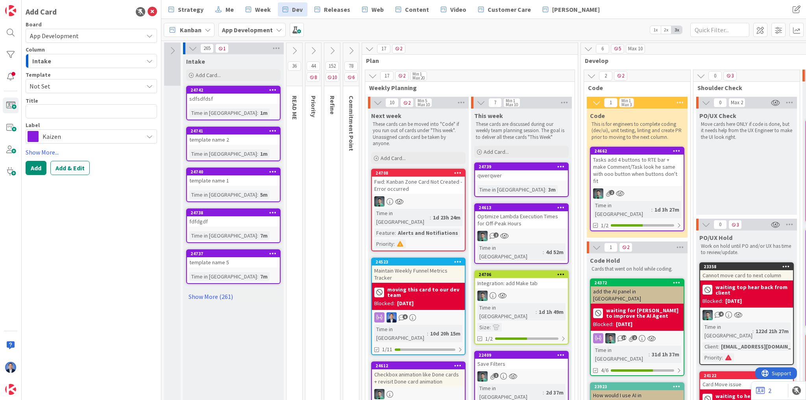
click at [274, 89] on icon at bounding box center [272, 90] width 7 height 6
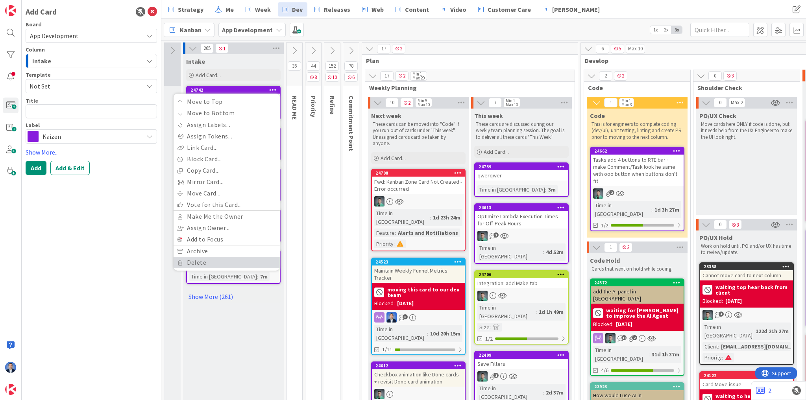
click at [201, 258] on link "Delete" at bounding box center [227, 262] width 106 height 11
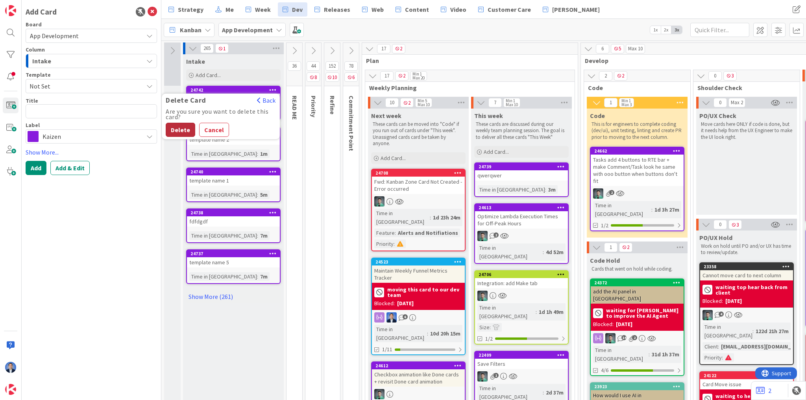
click at [187, 132] on button "Delete" at bounding box center [181, 130] width 30 height 14
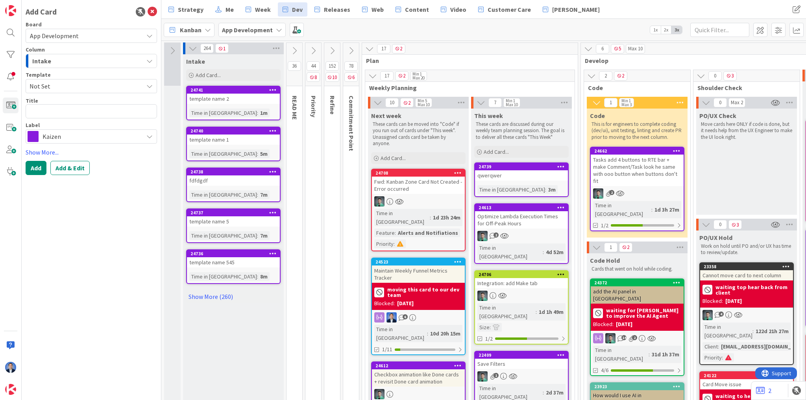
click at [274, 88] on icon at bounding box center [272, 90] width 7 height 6
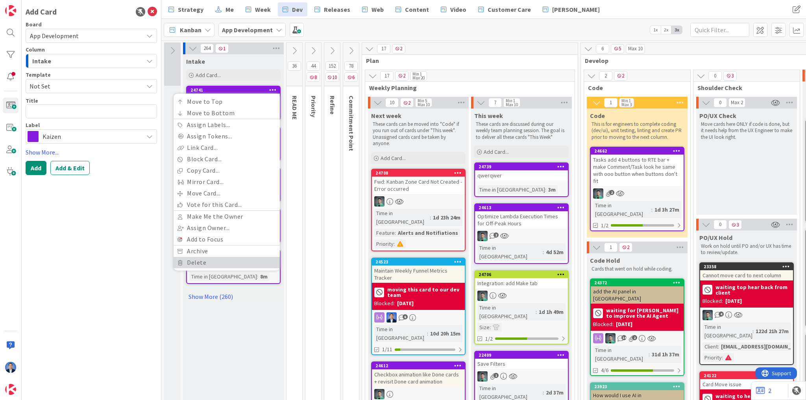
click at [199, 263] on link "Delete" at bounding box center [227, 262] width 106 height 11
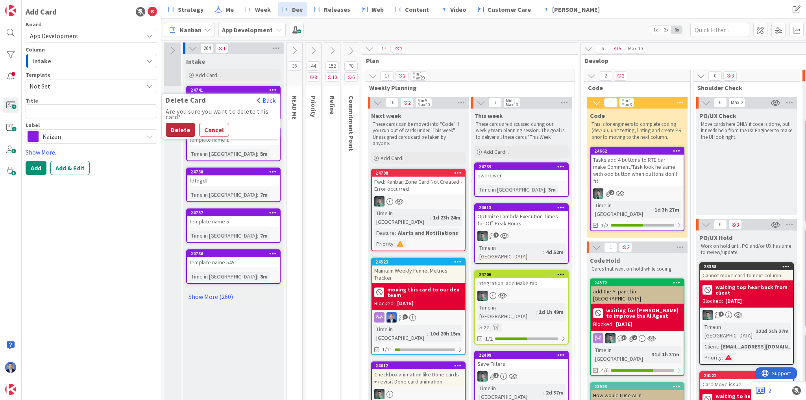
click at [181, 129] on button "Delete" at bounding box center [181, 130] width 30 height 14
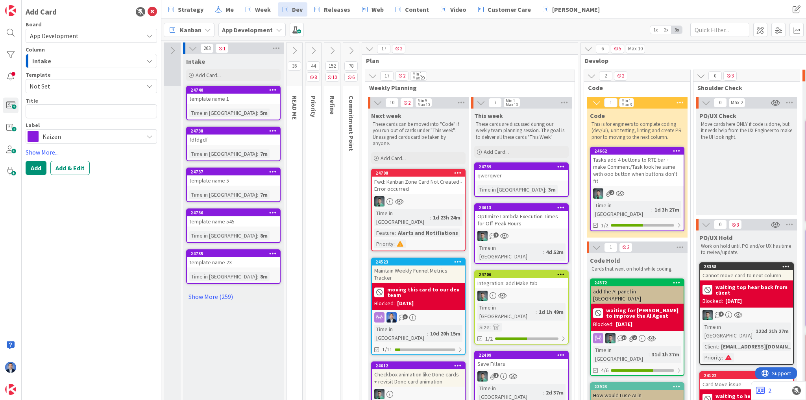
click at [275, 88] on icon at bounding box center [272, 90] width 7 height 6
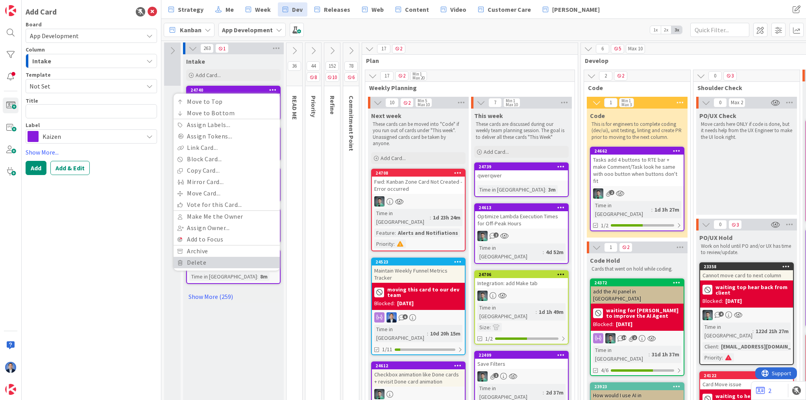
click at [200, 259] on link "Delete" at bounding box center [227, 262] width 106 height 11
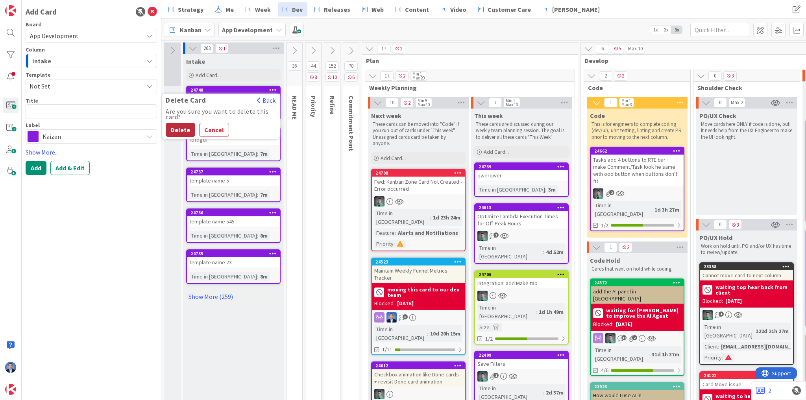
click at [189, 130] on button "Delete" at bounding box center [181, 130] width 30 height 14
click at [273, 90] on icon at bounding box center [272, 90] width 7 height 6
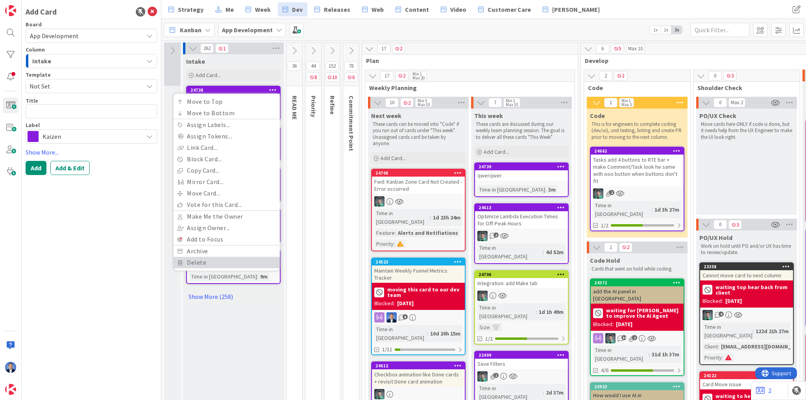
click at [193, 260] on link "Delete" at bounding box center [227, 262] width 106 height 11
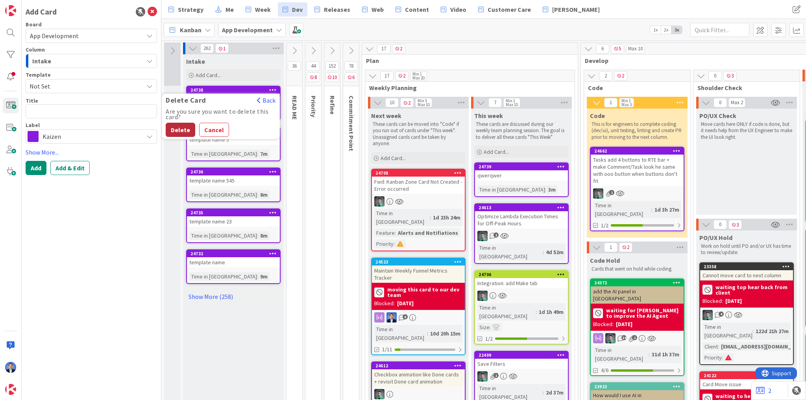
click at [184, 131] on button "Delete" at bounding box center [181, 130] width 30 height 14
click at [275, 88] on icon at bounding box center [272, 90] width 7 height 6
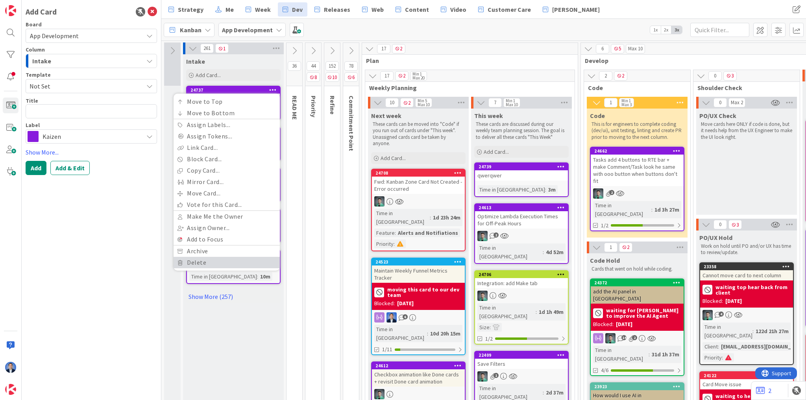
click at [200, 262] on link "Delete" at bounding box center [227, 262] width 106 height 11
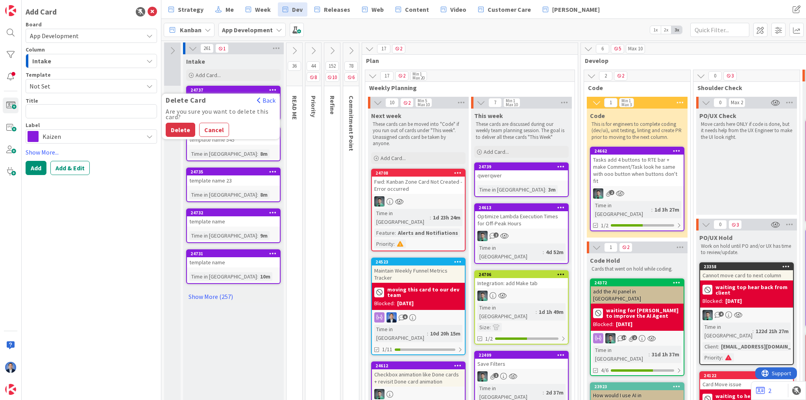
click at [181, 131] on button "Delete" at bounding box center [181, 130] width 30 height 14
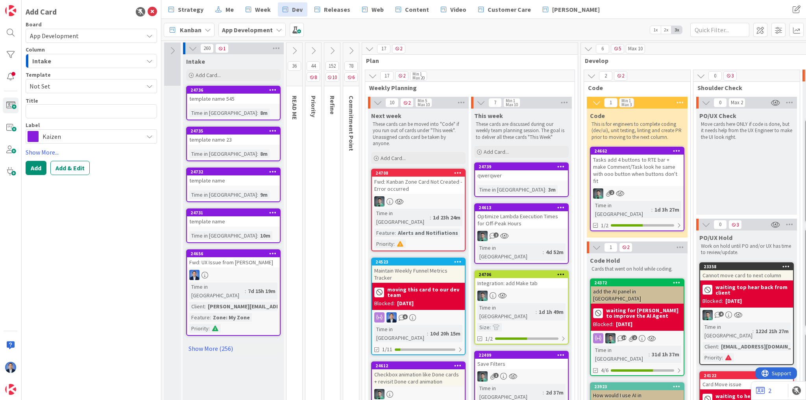
click at [275, 90] on icon at bounding box center [272, 90] width 7 height 6
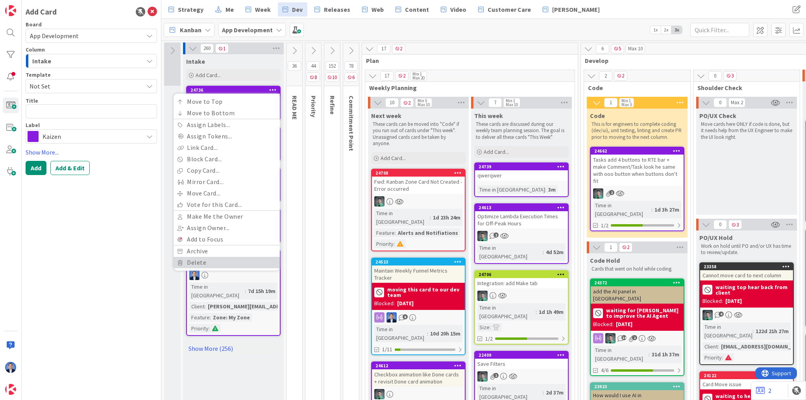
click at [201, 259] on link "Delete" at bounding box center [227, 262] width 106 height 11
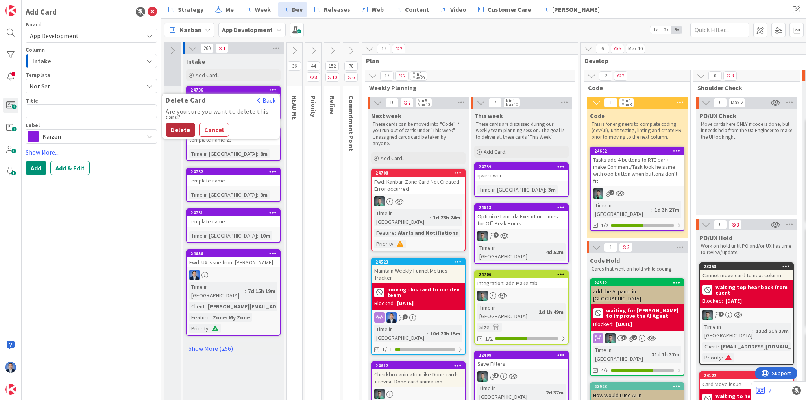
click at [186, 129] on button "Delete" at bounding box center [181, 130] width 30 height 14
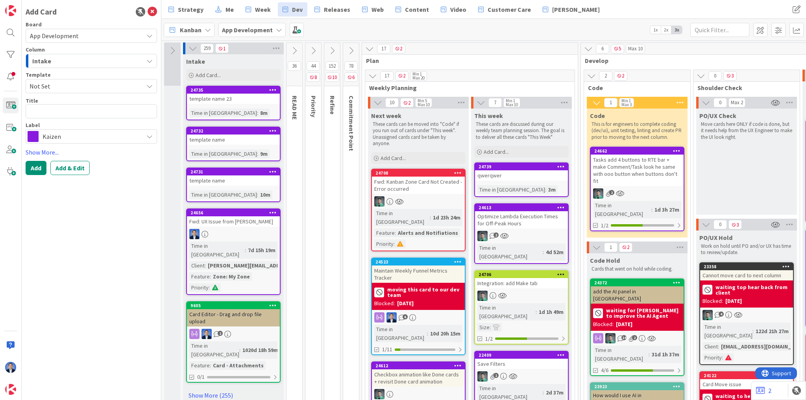
click at [274, 88] on icon at bounding box center [272, 90] width 7 height 6
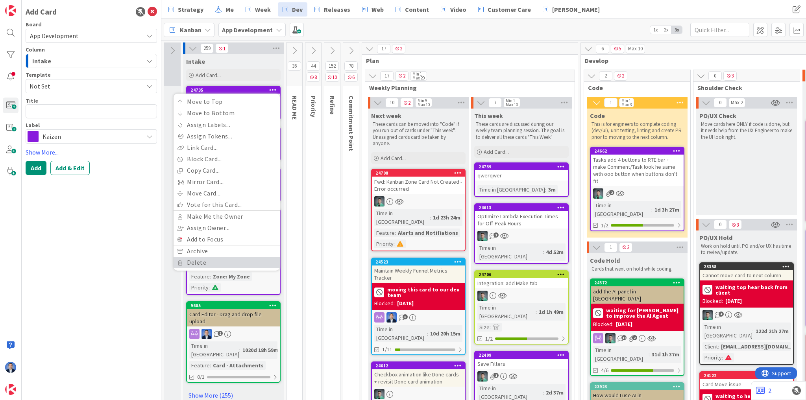
click at [212, 263] on link "Delete" at bounding box center [227, 262] width 106 height 11
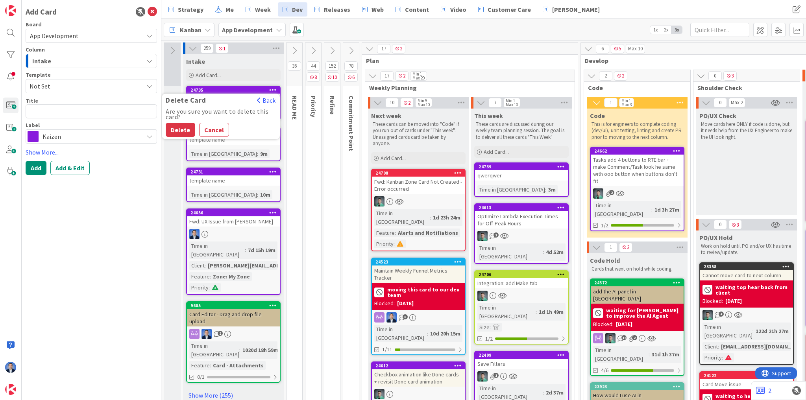
click at [179, 126] on button "Delete" at bounding box center [181, 130] width 30 height 14
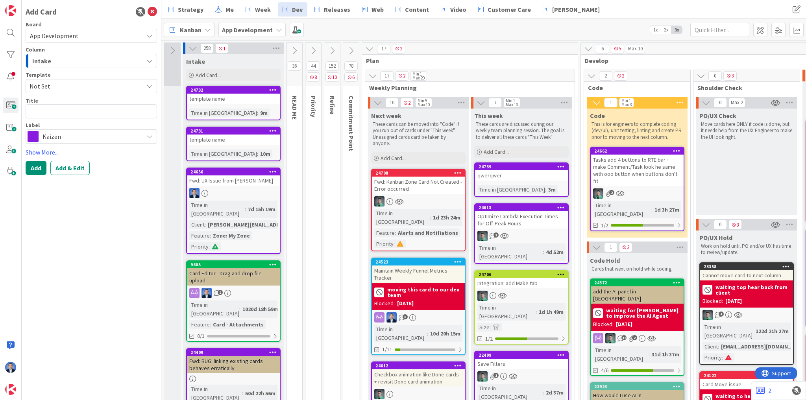
click at [274, 90] on icon at bounding box center [272, 90] width 7 height 6
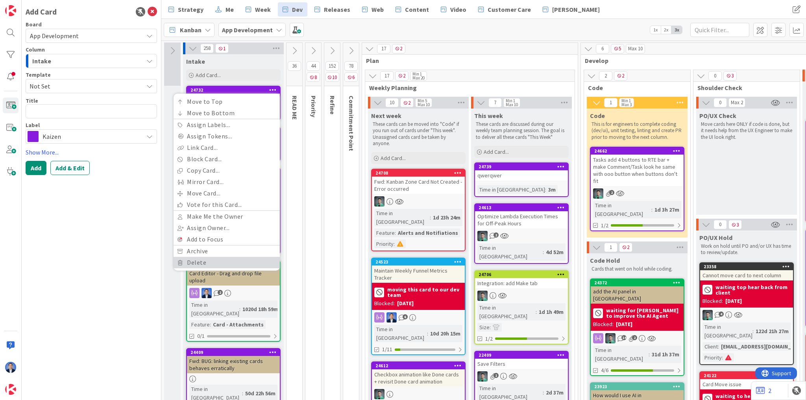
click at [212, 258] on link "Delete" at bounding box center [227, 262] width 106 height 11
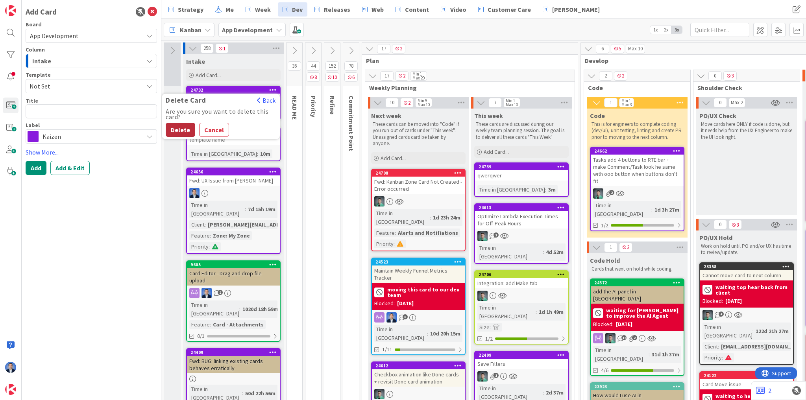
click at [180, 128] on button "Delete" at bounding box center [181, 130] width 30 height 14
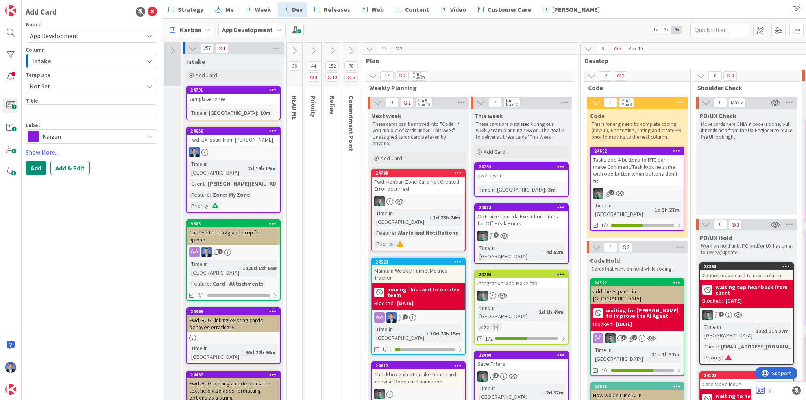
click at [275, 90] on icon at bounding box center [272, 90] width 7 height 6
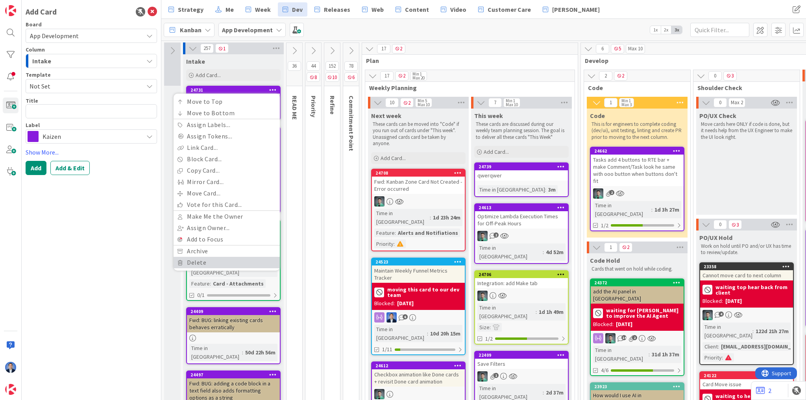
click at [215, 266] on link "Delete" at bounding box center [227, 262] width 106 height 11
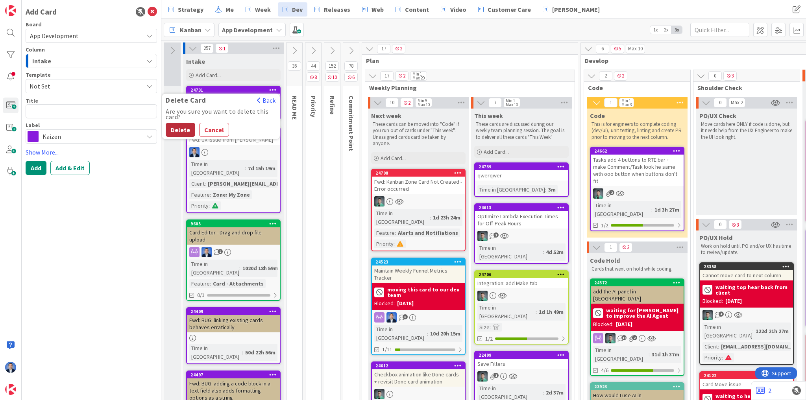
click at [186, 128] on button "Delete" at bounding box center [181, 130] width 30 height 14
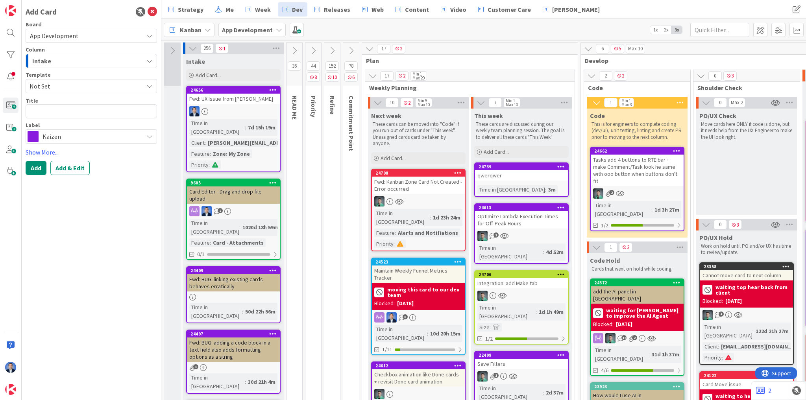
click at [154, 17] on div "Add Card" at bounding box center [91, 12] width 131 height 12
click at [152, 9] on icon at bounding box center [152, 11] width 9 height 9
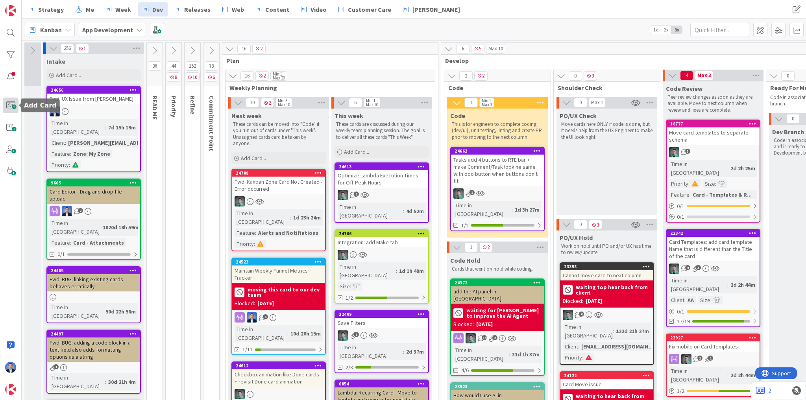
click at [9, 106] on span at bounding box center [11, 106] width 16 height 16
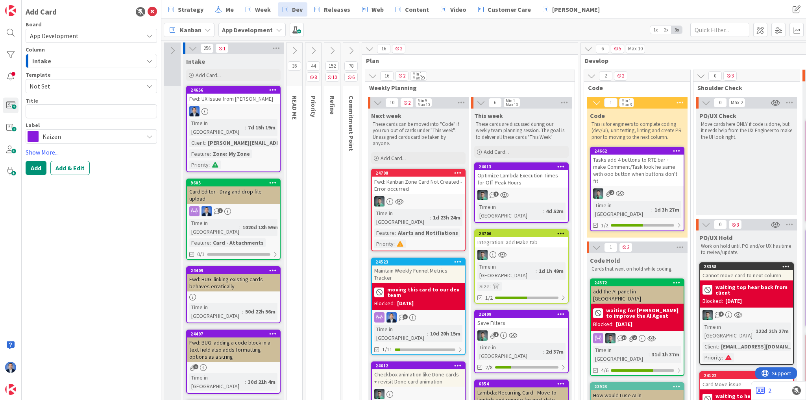
click at [76, 137] on span "Kaizen" at bounding box center [90, 136] width 97 height 11
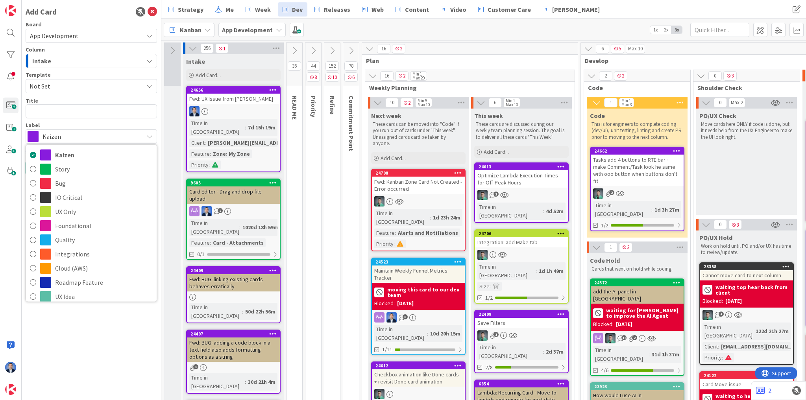
click at [62, 84] on span "Not Set" at bounding box center [84, 86] width 108 height 10
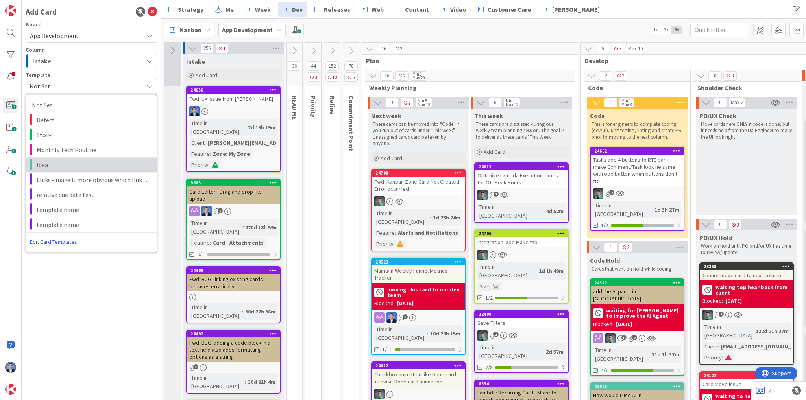
click at [76, 165] on span "Idea" at bounding box center [94, 165] width 114 height 10
type textarea "x"
type textarea "Idea"
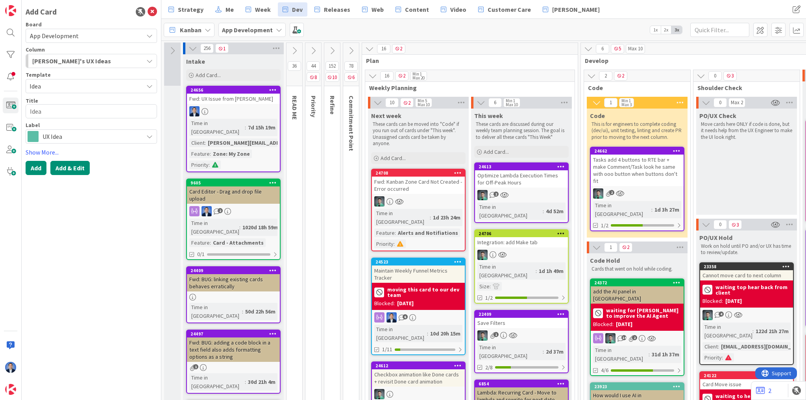
click at [64, 173] on button "Add & Edit" at bounding box center [69, 168] width 39 height 14
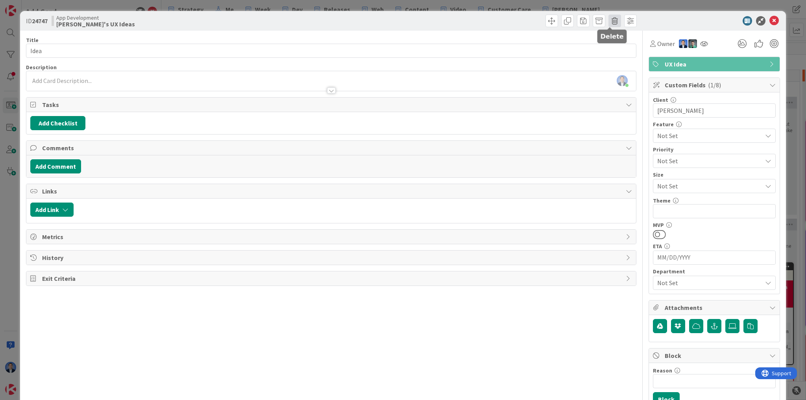
click at [608, 20] on span at bounding box center [614, 21] width 13 height 13
click at [618, 59] on button "Delete" at bounding box center [627, 58] width 30 height 14
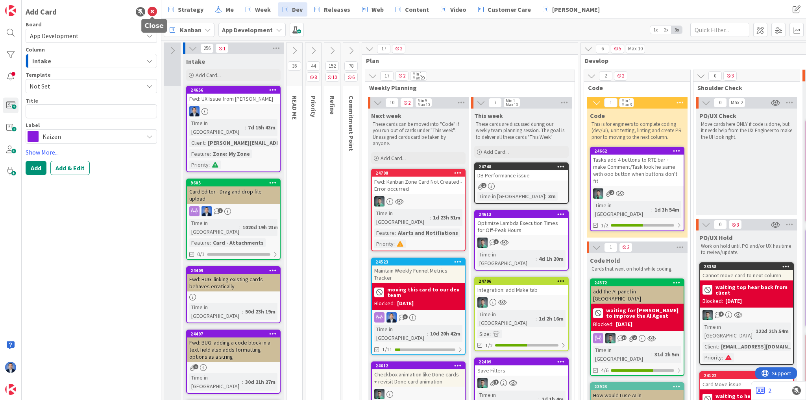
click at [155, 9] on icon at bounding box center [152, 11] width 9 height 9
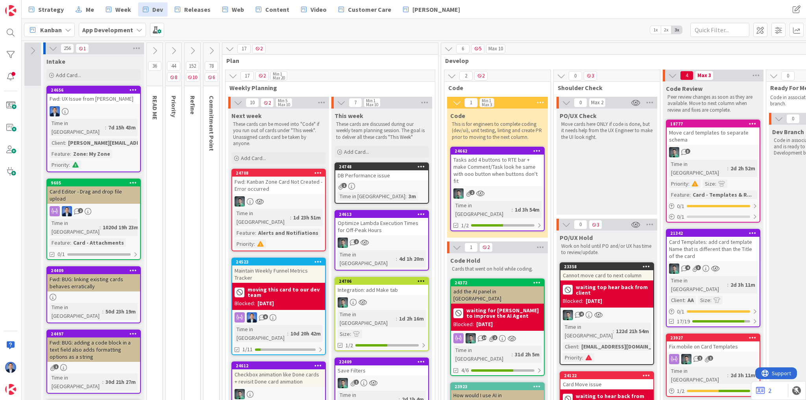
click at [127, 31] on b "App Development" at bounding box center [107, 30] width 51 height 8
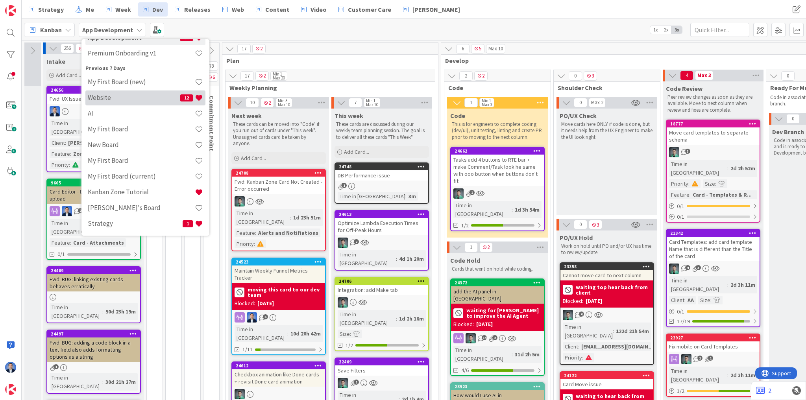
scroll to position [63, 0]
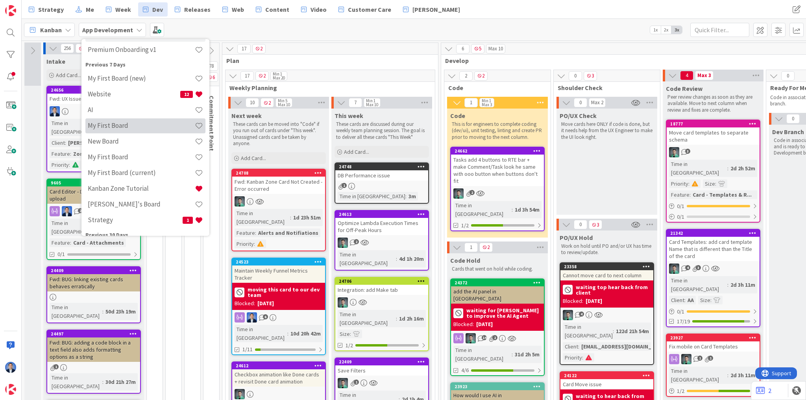
click at [139, 125] on h4 "My First Board" at bounding box center [141, 126] width 107 height 8
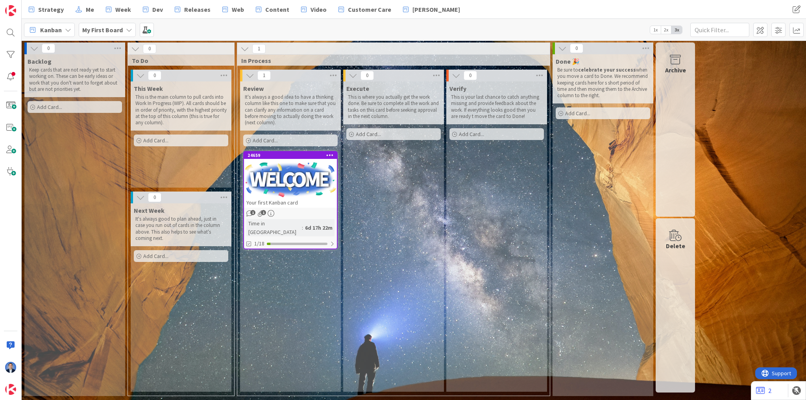
click at [116, 32] on b "My First Board" at bounding box center [102, 30] width 41 height 8
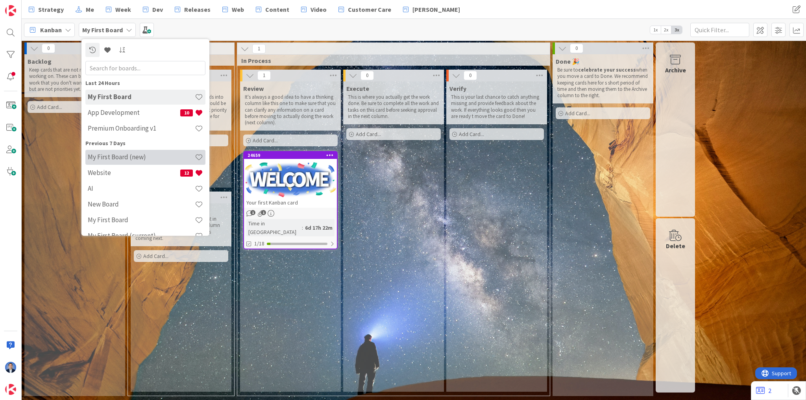
click at [133, 153] on h4 "My First Board (new)" at bounding box center [141, 157] width 107 height 8
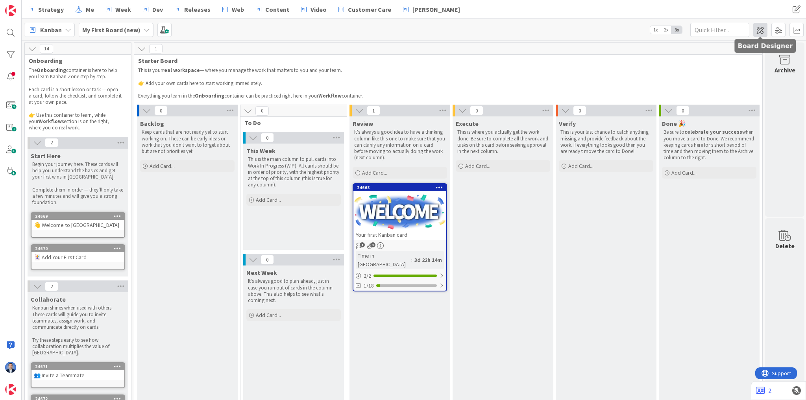
click at [762, 30] on span at bounding box center [760, 30] width 14 height 14
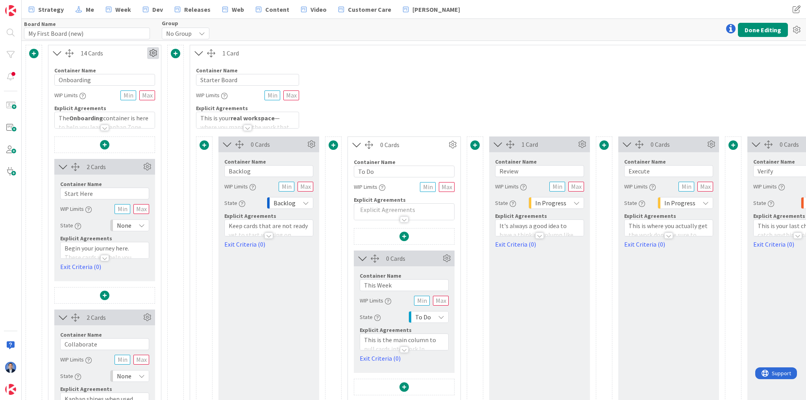
click at [153, 54] on icon at bounding box center [153, 53] width 12 height 12
click at [132, 94] on link "Switch to a Horizontal Layout" at bounding box center [106, 96] width 106 height 11
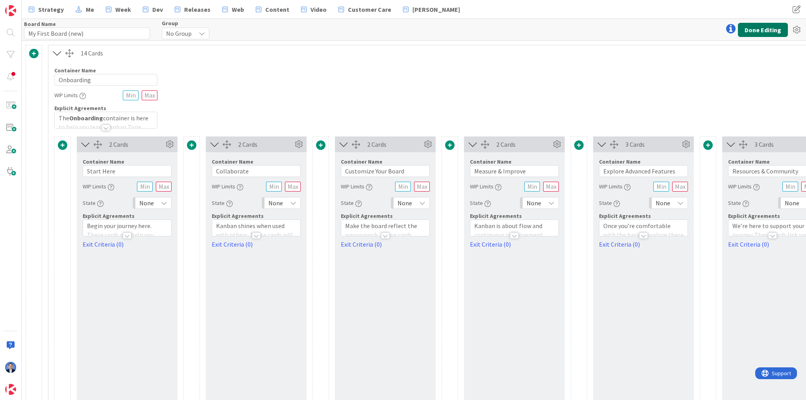
click at [749, 29] on button "Done Editing" at bounding box center [763, 30] width 50 height 14
